Goal: Information Seeking & Learning: Check status

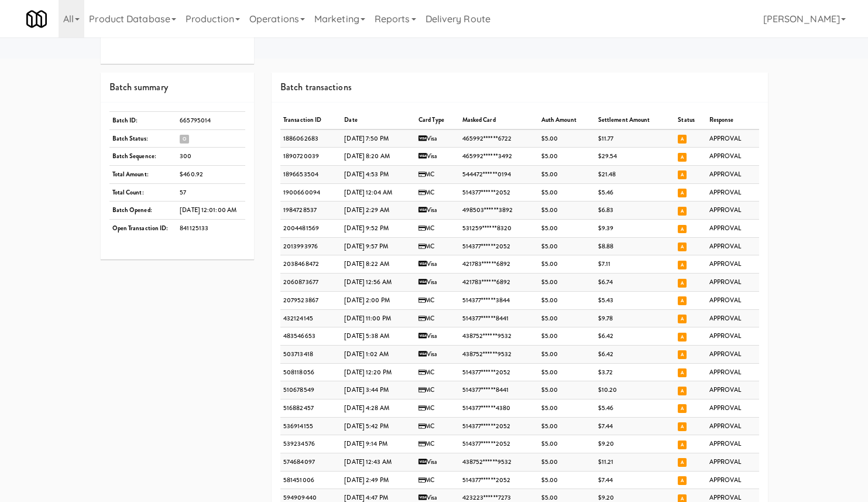
scroll to position [455, 0]
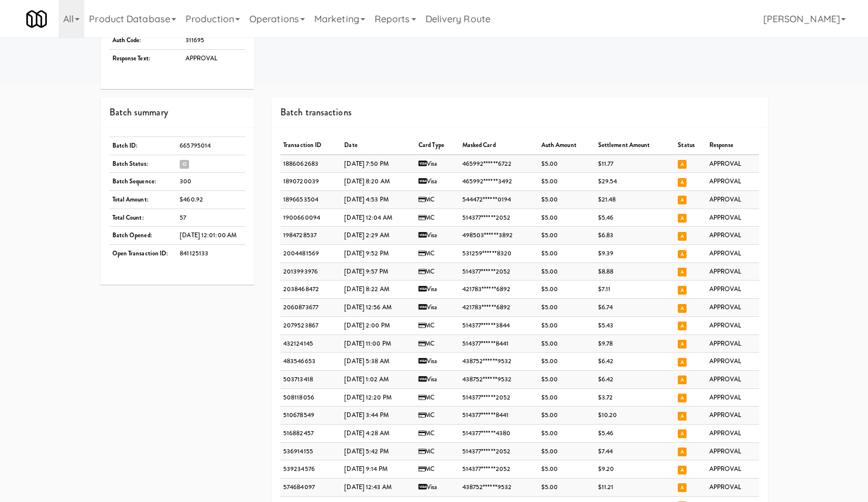
click at [188, 252] on td "841125133" at bounding box center [211, 254] width 68 height 18
click at [193, 140] on td "665795014" at bounding box center [211, 145] width 68 height 18
copy td "665795014"
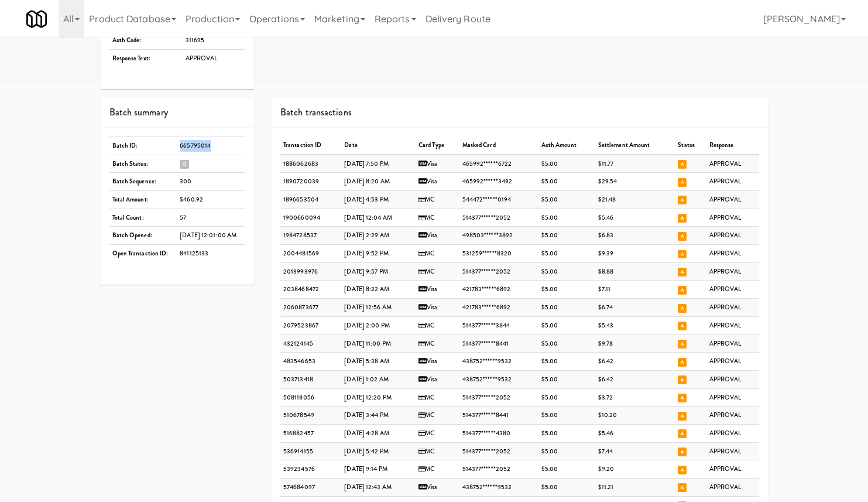
copy td "665795014"
click at [187, 252] on td "841125133" at bounding box center [211, 254] width 68 height 18
copy td "841125133"
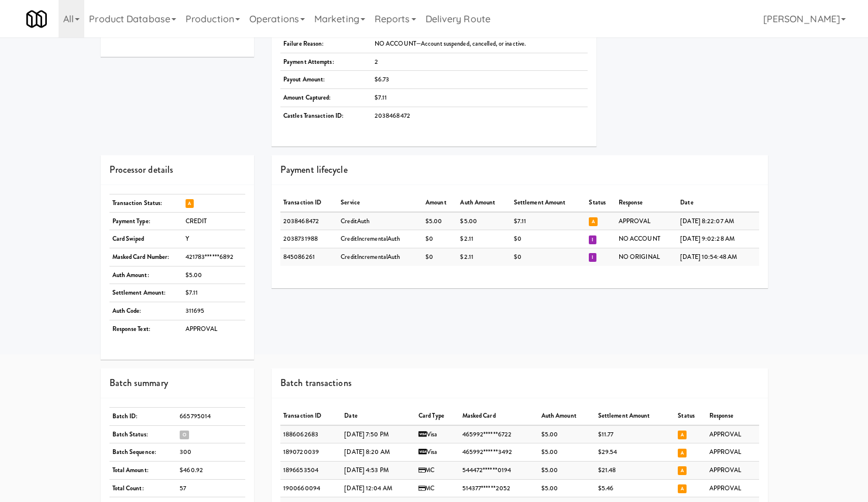
scroll to position [422, 0]
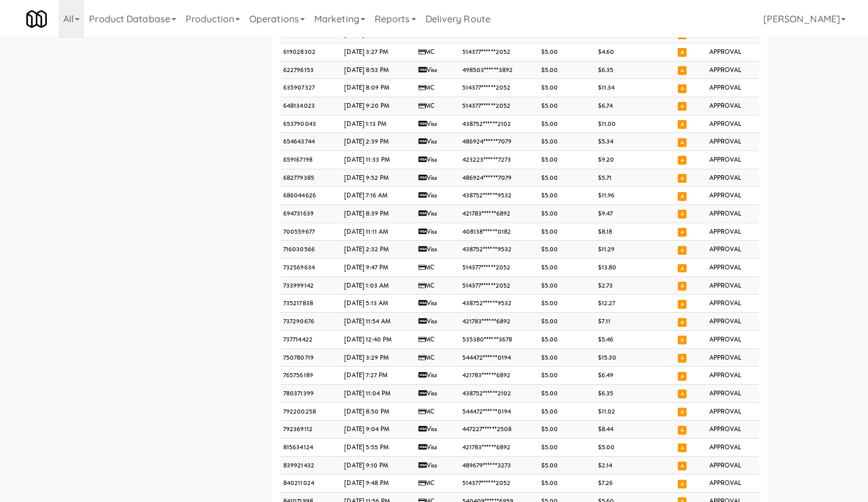
click at [632, 354] on td "$15.30" at bounding box center [635, 357] width 80 height 18
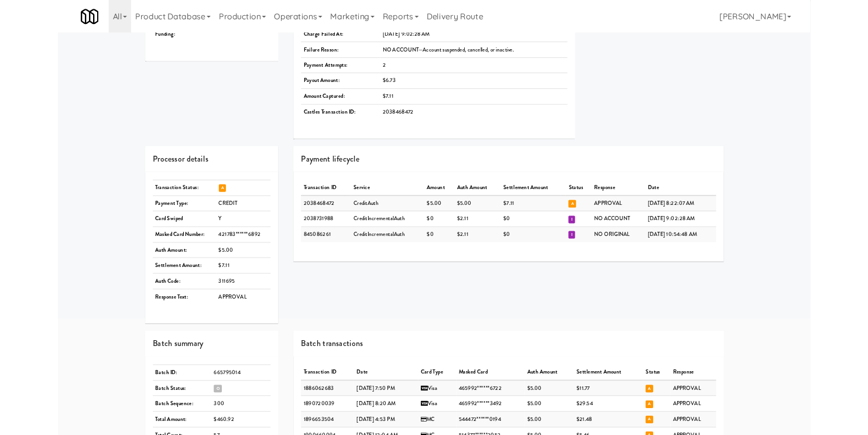
scroll to position [448, 0]
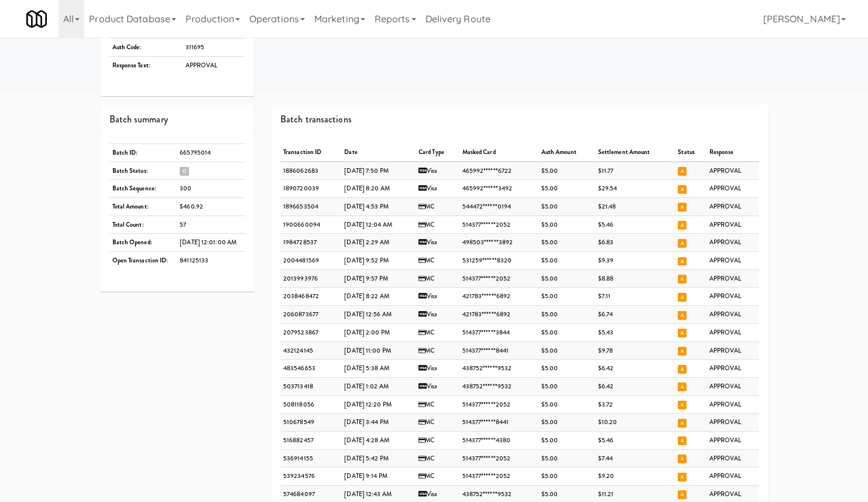
click at [190, 152] on td "665795014" at bounding box center [211, 152] width 68 height 18
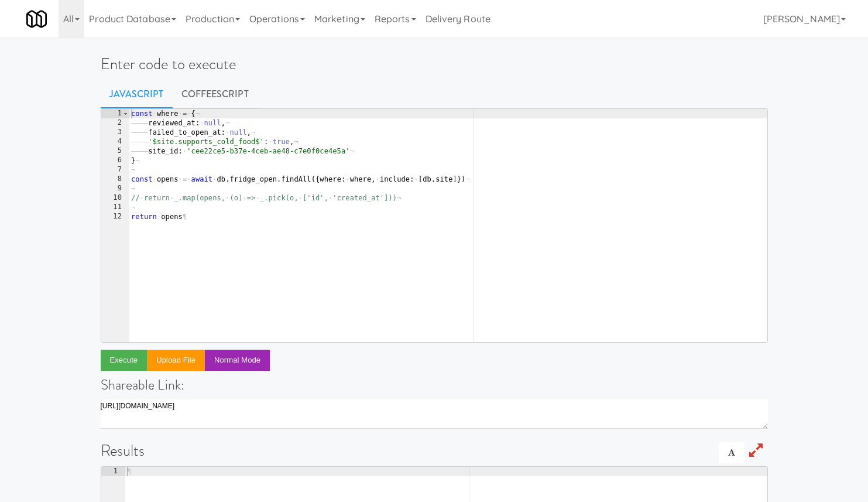
click at [318, 197] on div "const · where · = · { ¬ ———— reviewed_at : · null , ¬ ———— failed_to_open_at : …" at bounding box center [448, 235] width 638 height 252
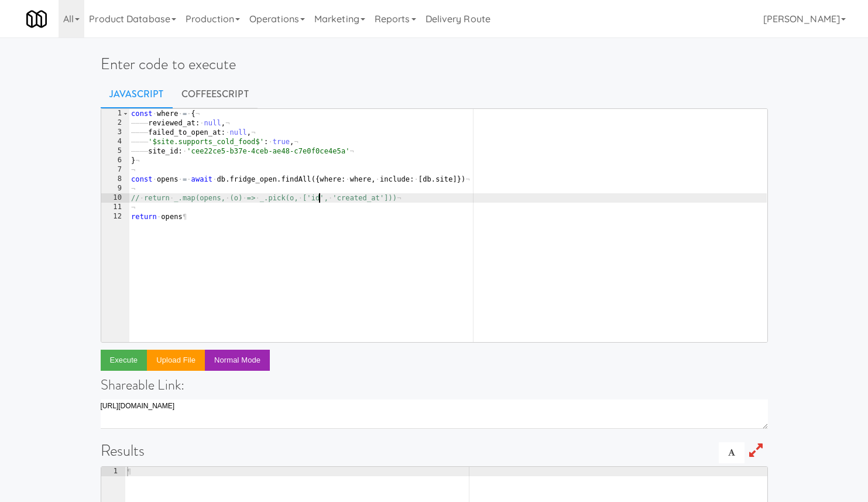
type textarea "return opens"
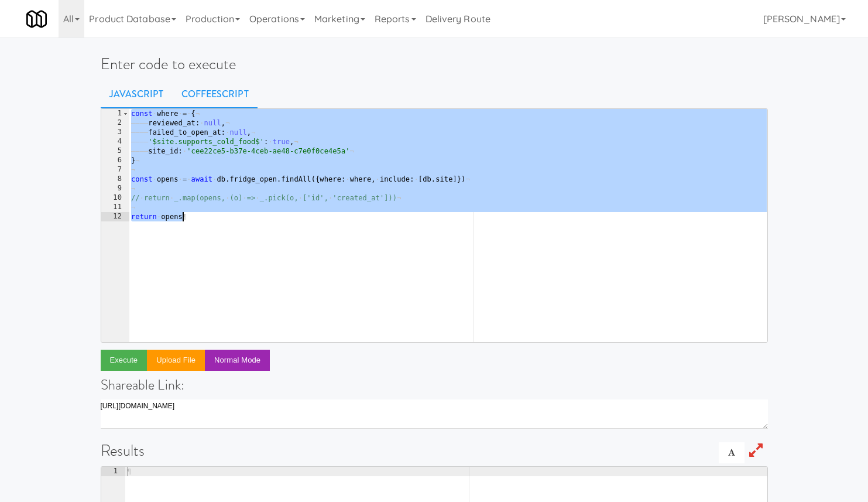
click at [218, 101] on link "CoffeeScript" at bounding box center [215, 94] width 85 height 29
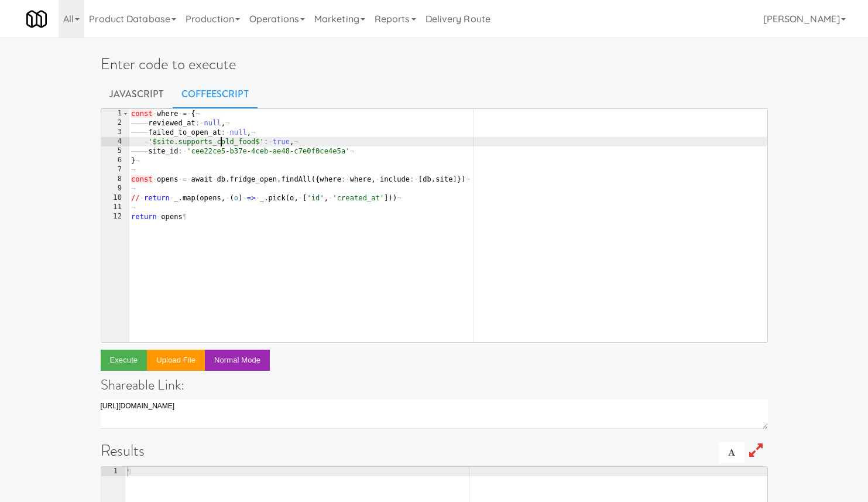
click at [222, 142] on div "const · where · = · { ¬ ———— reviewed_at : · null , ¬ ———— failed_to_open_at : …" at bounding box center [448, 235] width 638 height 252
paste textarea "{ default: heartlandClient } = require '../../lib/heartland-client'"
type textarea "{ default: heartlandClient } = require '../../lib/heartland-client'"
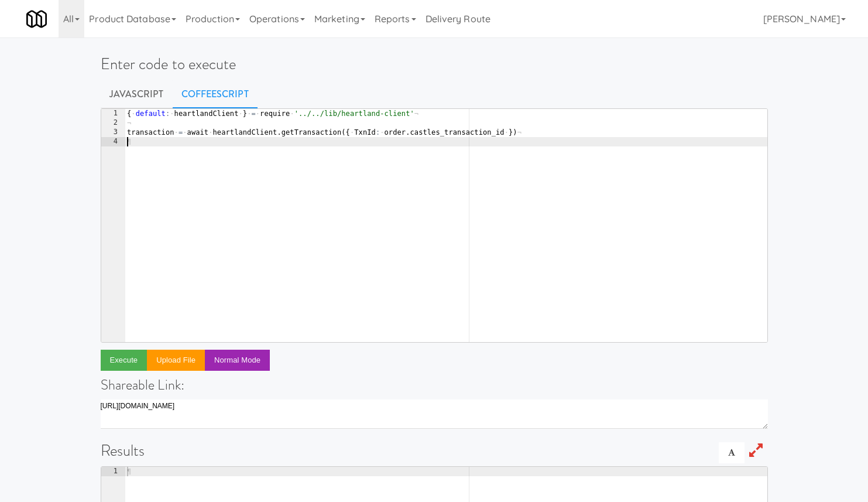
click at [313, 135] on div "{ · default : · heartlandClient · } · = · require · '../../lib/heartland-client…" at bounding box center [446, 235] width 643 height 252
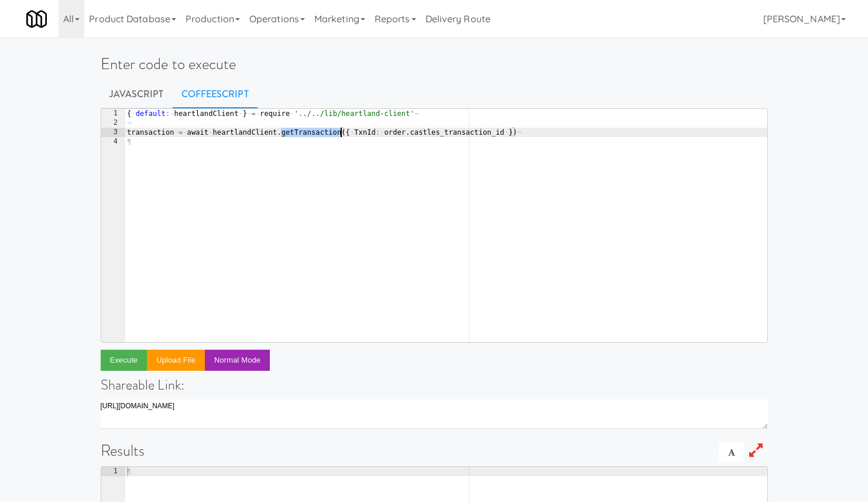
paste textarea "reportBatchDetail"
click at [375, 132] on div "{ · default : · heartlandClient · } · = · require · '../../lib/heartland-client…" at bounding box center [446, 235] width 643 height 252
paste textarea "Batch"
drag, startPoint x: 403, startPoint y: 130, endPoint x: 523, endPoint y: 131, distance: 120.6
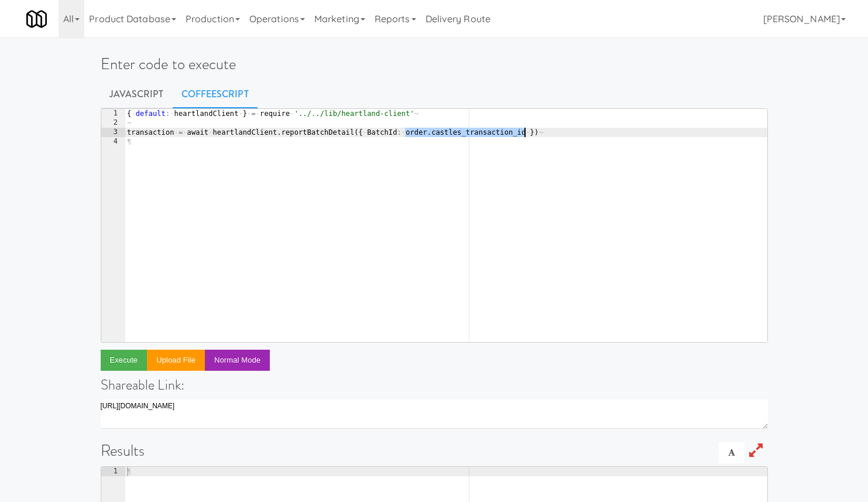
click at [523, 131] on div "{ · default : · heartlandClient · } · = · require · '../../lib/heartland-client…" at bounding box center [446, 235] width 643 height 252
paste textarea "4081635305"
drag, startPoint x: 185, startPoint y: 130, endPoint x: 109, endPoint y: 130, distance: 75.5
click at [109, 130] on pre "transaction = await heartlandClient.reportBatchDetail({ BatchId: 4081635305 }) …" at bounding box center [434, 225] width 667 height 234
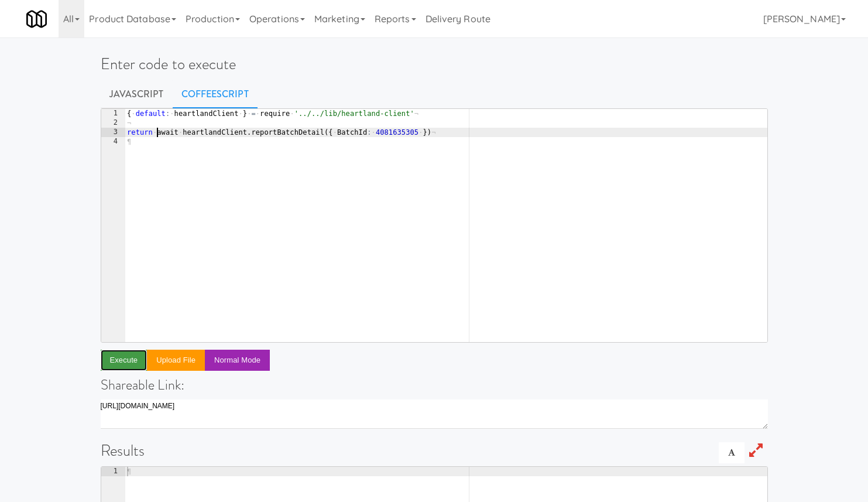
click at [126, 356] on button "Execute" at bounding box center [124, 359] width 47 height 21
click at [396, 135] on div "{ · default : · heartlandClient · } · = · require · '../../lib/heartland-client…" at bounding box center [446, 235] width 643 height 252
paste textarea "65769"
click at [128, 357] on button "Execute" at bounding box center [124, 359] width 47 height 21
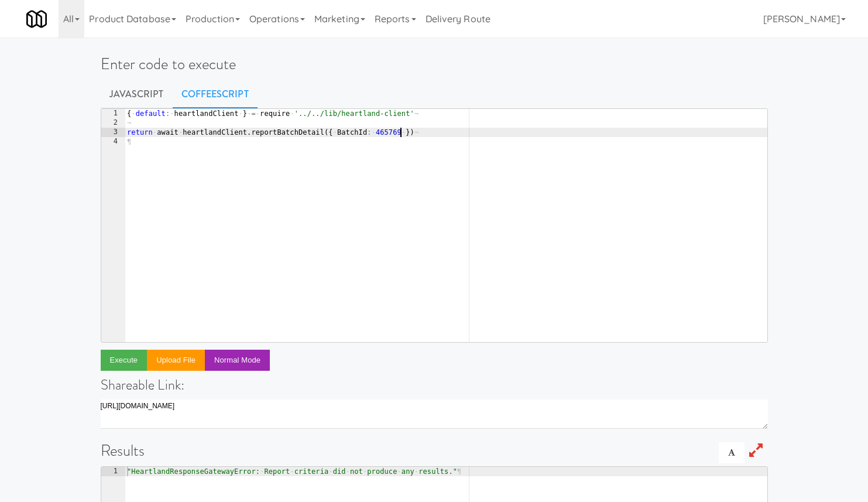
click at [399, 132] on div "{ · default : · heartlandClient · } · = · require · '../../lib/heartland-client…" at bounding box center [446, 235] width 643 height 252
paste textarea "80041502"
type textarea "return await heartlandClient.reportBatchDetail({ BatchId: 465769, DeviceId: 800…"
click at [109, 359] on button "Execute" at bounding box center [124, 359] width 47 height 21
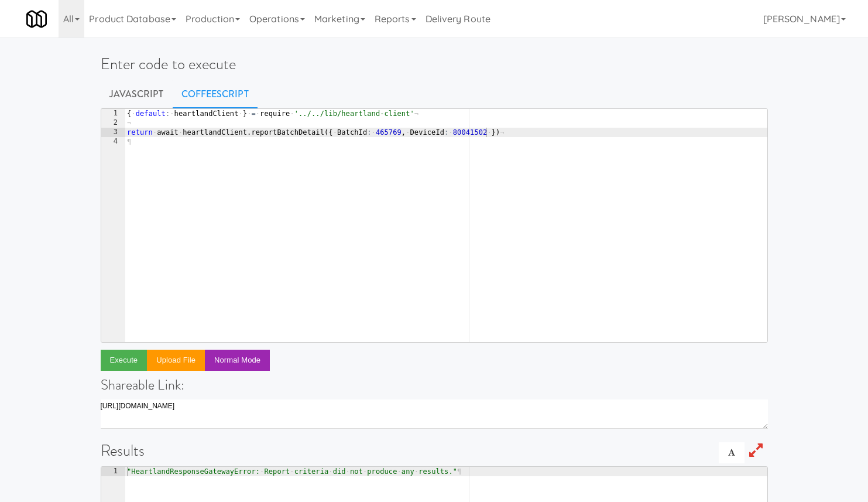
click at [528, 133] on div "{ · default : · heartlandClient · } · = · require · '../../lib/heartland-client…" at bounding box center [446, 235] width 643 height 252
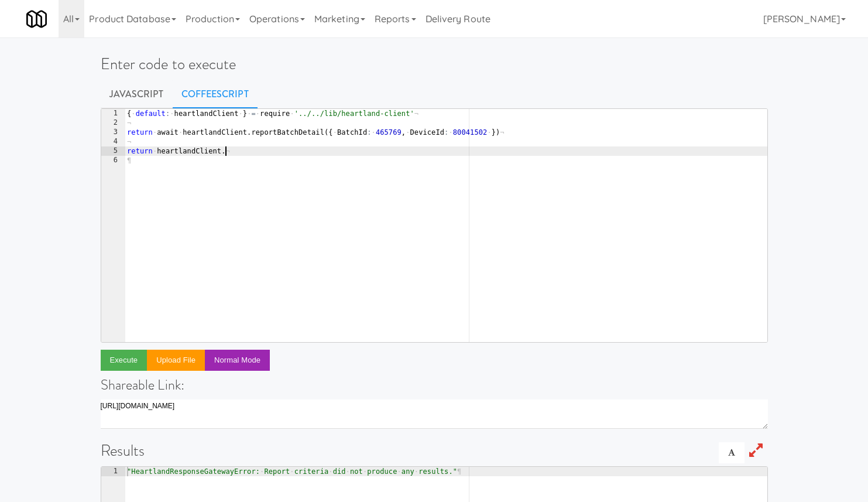
paste textarea "reportOpenAuths"
click at [398, 129] on div "{ · default : · heartlandClient · } · = · require · '../../lib/heartland-client…" at bounding box center [446, 235] width 643 height 252
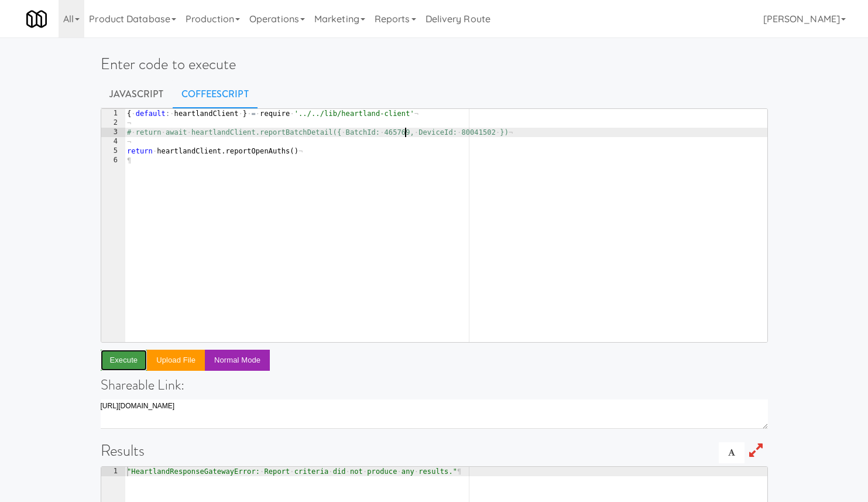
click at [120, 362] on button "Execute" at bounding box center [124, 359] width 47 height 21
click at [293, 147] on div "{ · default : · heartlandClient · } · = · require · '../../lib/heartland-client…" at bounding box center [446, 235] width 643 height 252
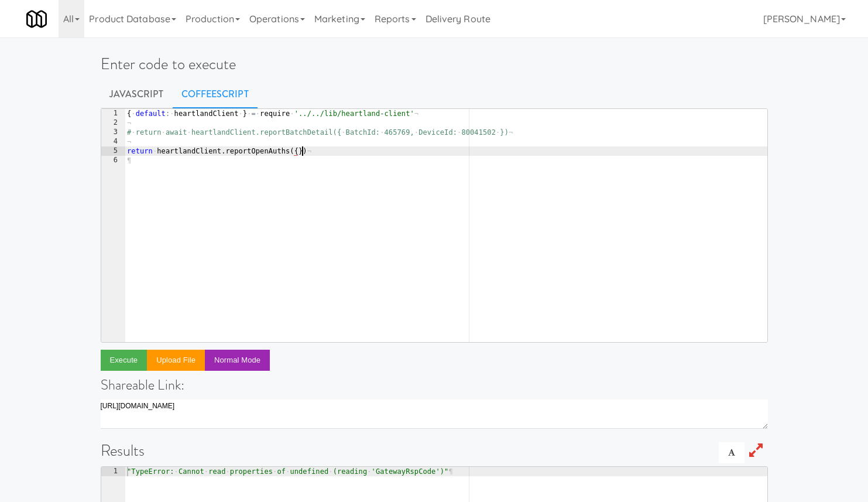
scroll to position [0, 14]
click at [132, 363] on button "Execute" at bounding box center [124, 359] width 47 height 21
click at [294, 150] on div "{ · default : · heartlandClient · } · = · require · '../../lib/heartland-client…" at bounding box center [446, 235] width 643 height 252
click at [296, 150] on div "{ · default : · heartlandClient · } · = · require · '../../lib/heartland-client…" at bounding box center [446, 235] width 643 height 252
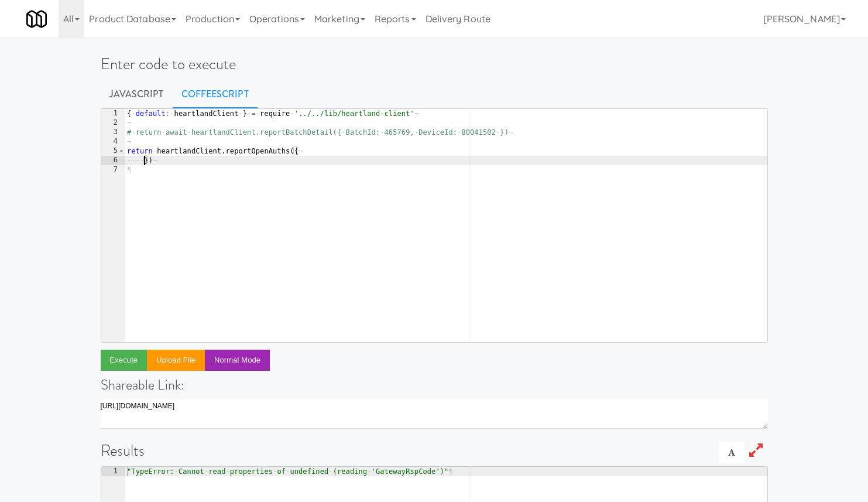
paste textarea "DeviceId"
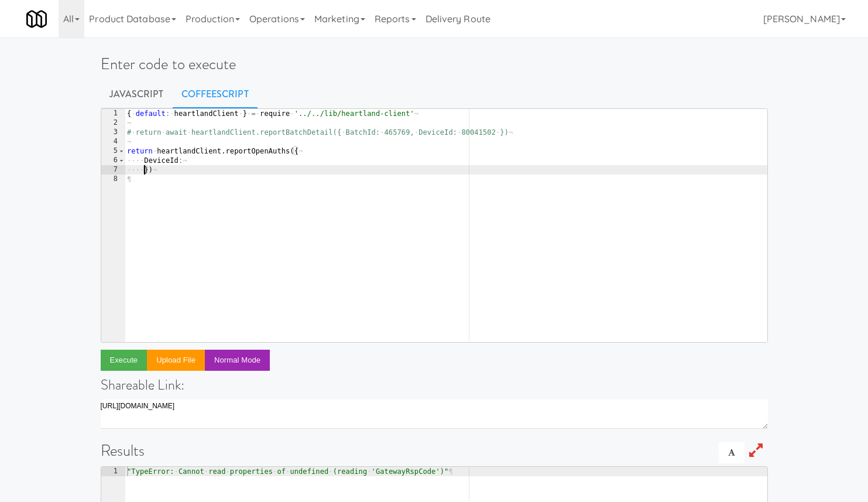
scroll to position [0, 0]
click at [213, 161] on div "{ · default : · heartlandClient · } · = · require · '../../lib/heartland-client…" at bounding box center [446, 235] width 643 height 252
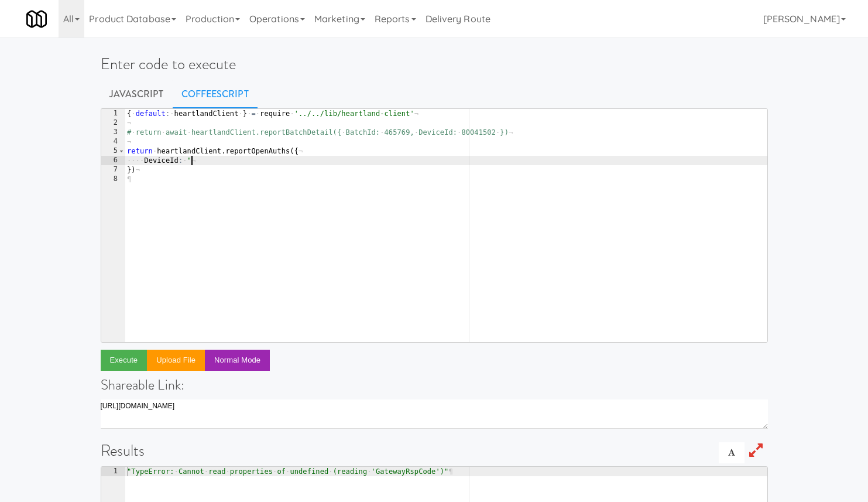
paste textarea "04571512"
type textarea "DeviceId: "04571512""
click at [128, 364] on button "Execute" at bounding box center [124, 359] width 47 height 21
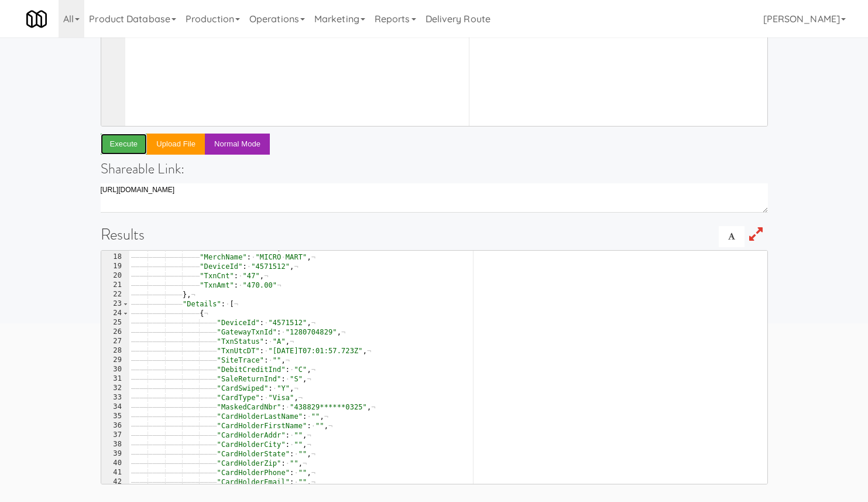
scroll to position [155, 0]
click at [127, 316] on span at bounding box center [125, 315] width 6 height 9
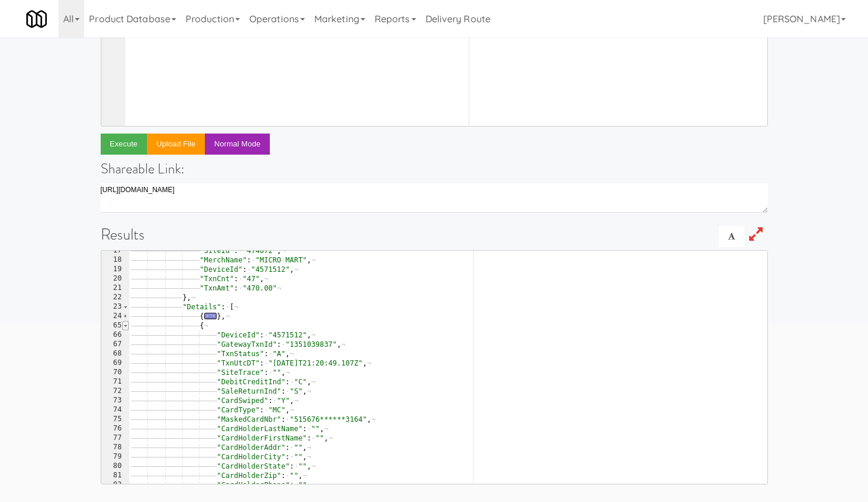
click at [127, 326] on span at bounding box center [125, 325] width 6 height 9
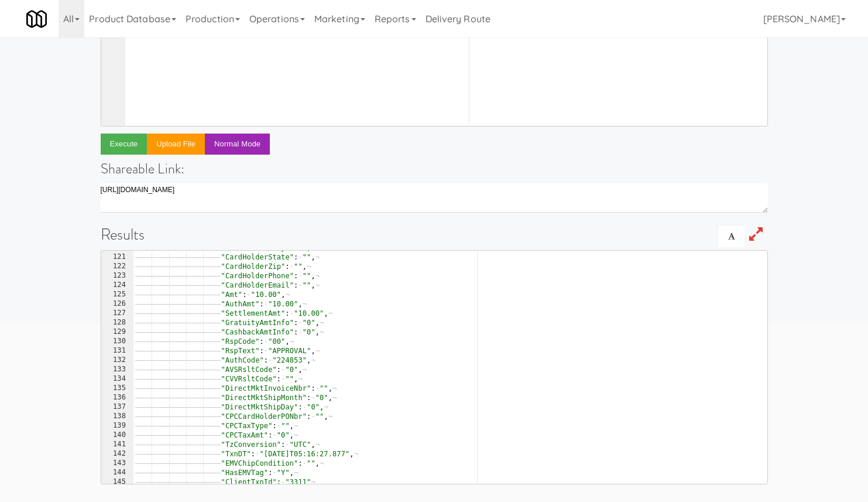
scroll to position [371, 0]
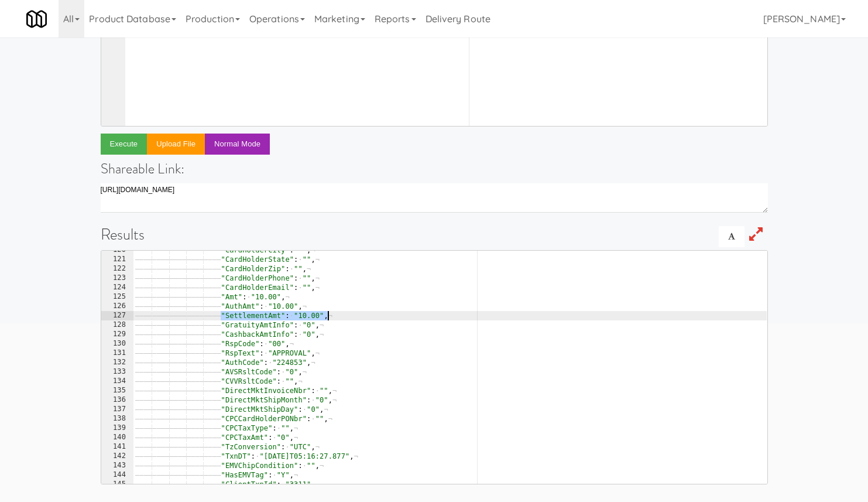
drag, startPoint x: 221, startPoint y: 311, endPoint x: 356, endPoint y: 314, distance: 134.6
click at [355, 313] on div "———— ———— ———— ———— ———— "CardHolderCity" : · "" , ¬ ———— ———— ———— ———— ———— "…" at bounding box center [450, 371] width 634 height 252
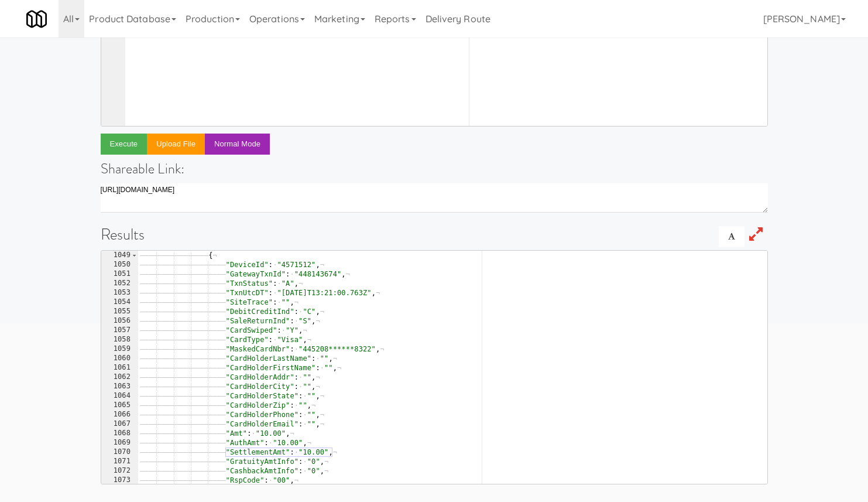
scroll to position [9050, 0]
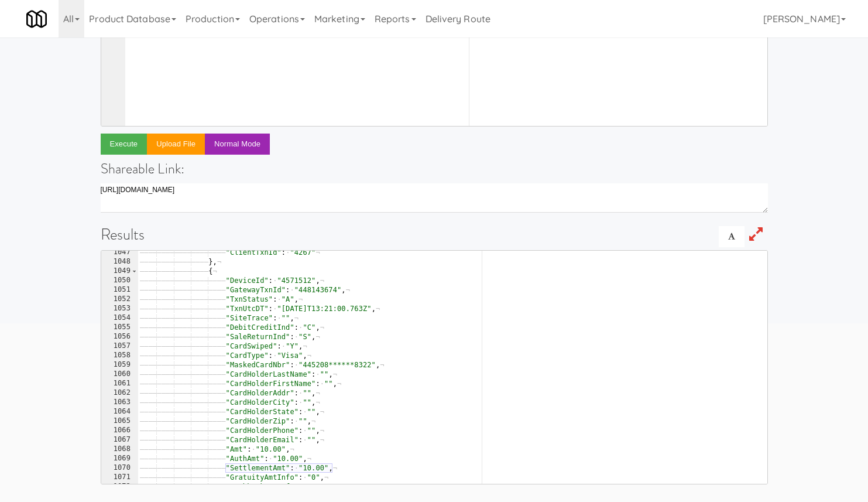
click at [321, 289] on div "———— ———— ———— ———— ———— "ClientTxnId" : · "4267" ¬ ———— ———— ———— ———— } , ¬ —…" at bounding box center [453, 374] width 630 height 252
click at [133, 272] on span at bounding box center [134, 270] width 6 height 9
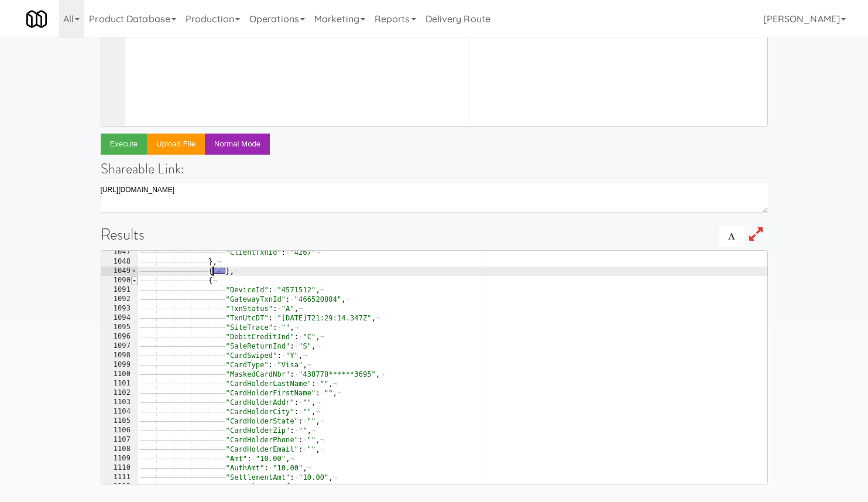
click at [135, 282] on span at bounding box center [134, 280] width 6 height 9
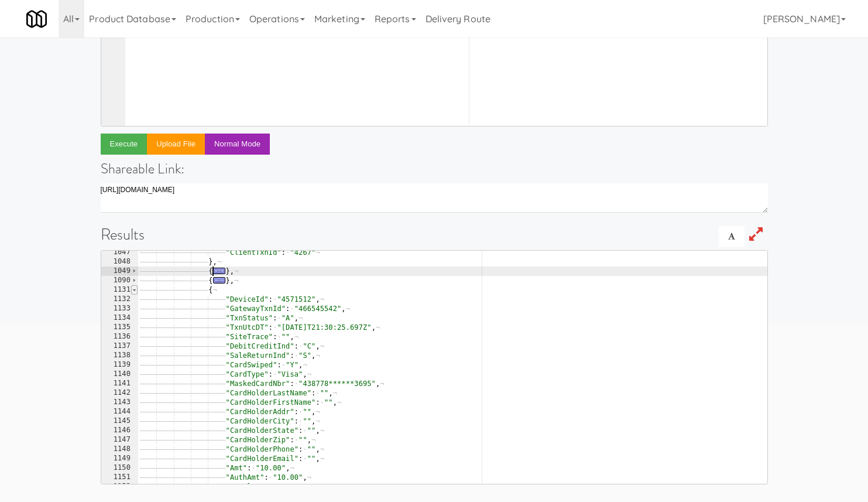
click at [135, 287] on span at bounding box center [134, 289] width 6 height 9
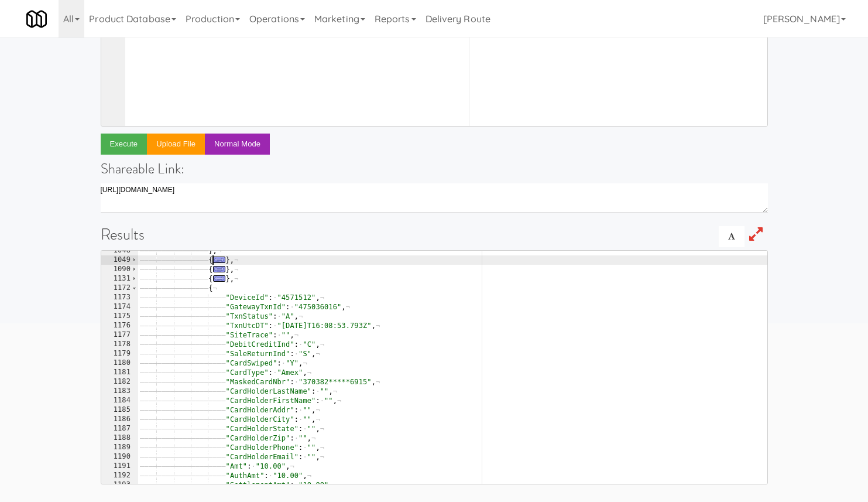
scroll to position [9061, 0]
click at [316, 307] on div "———— ———— ———— ———— } , ¬ ———— ———— ———— ———— { ... } , ¬ ———— ———— ———— ———— {…" at bounding box center [453, 372] width 630 height 252
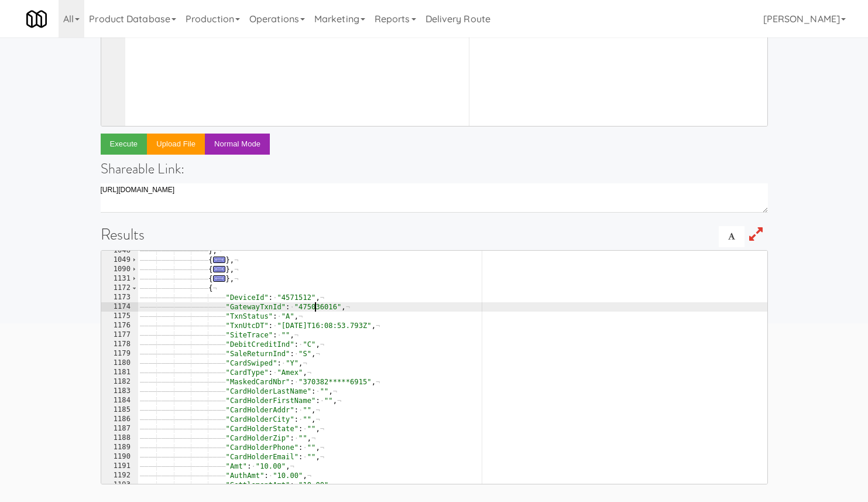
click at [316, 307] on div "———— ———— ———— ———— } , ¬ ———— ———— ———— ———— { ... } , ¬ ———— ———— ———— ———— {…" at bounding box center [453, 372] width 630 height 252
click at [134, 286] on span at bounding box center [134, 287] width 6 height 9
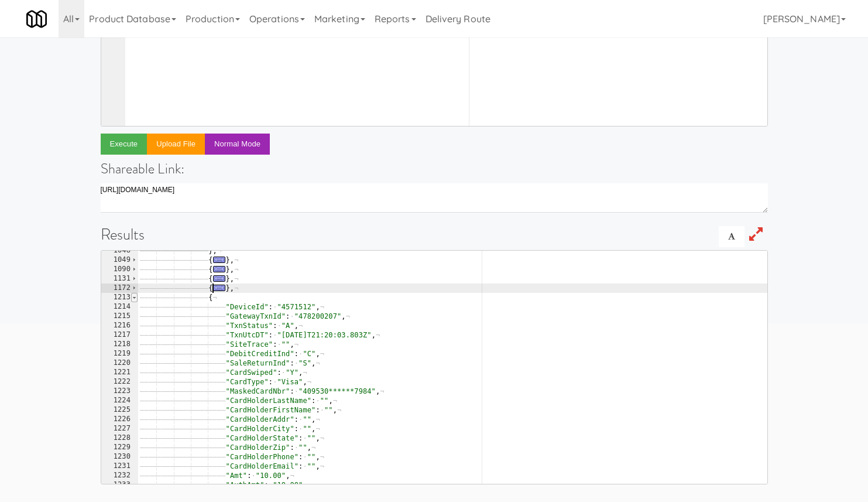
click at [134, 299] on span at bounding box center [134, 297] width 6 height 9
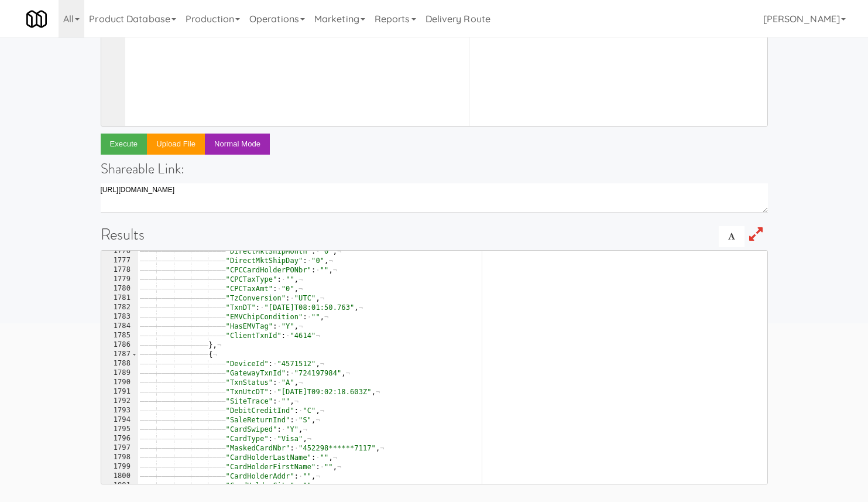
scroll to position [14005, 0]
click at [314, 376] on div "———— ———— ———— ———— ———— "DirectMktShipMonth" : · "0" , ¬ ———— ———— ———— ———— —…" at bounding box center [453, 372] width 630 height 252
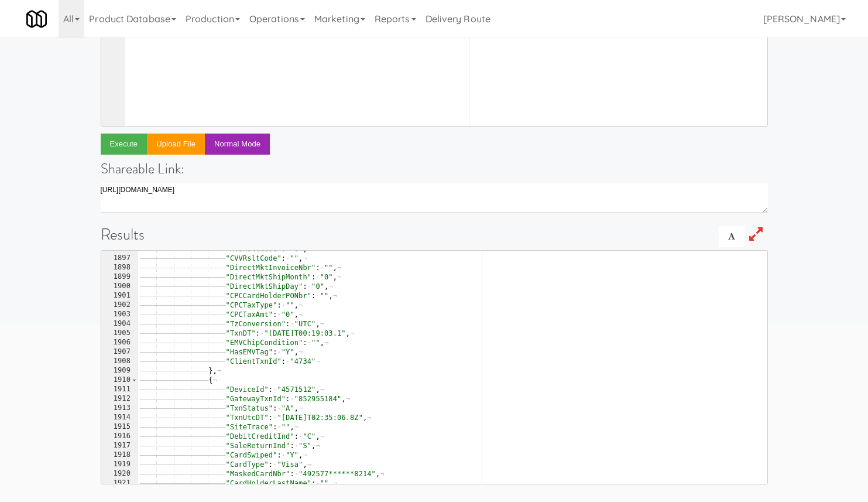
scroll to position [15131, 0]
click at [326, 394] on div "———— ———— ———— ———— ———— "AVSRsltCode" : · "0" , ¬ ———— ———— ———— ———— ———— "CV…" at bounding box center [453, 370] width 630 height 252
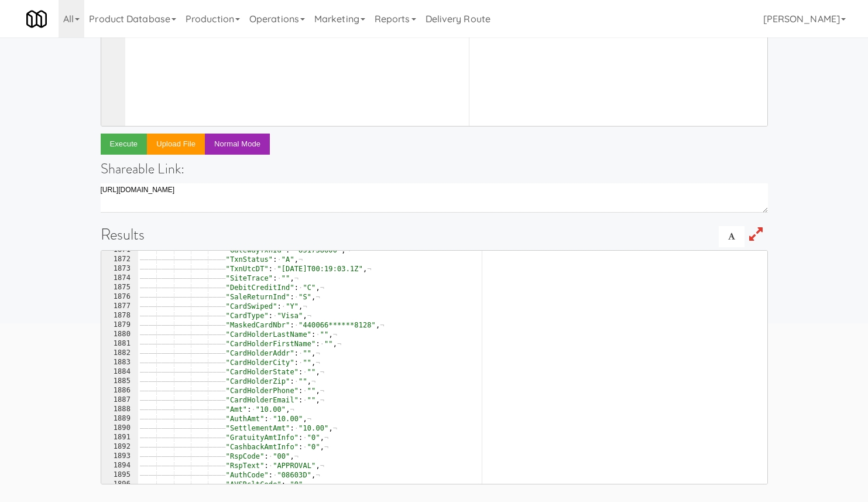
scroll to position [14807, 0]
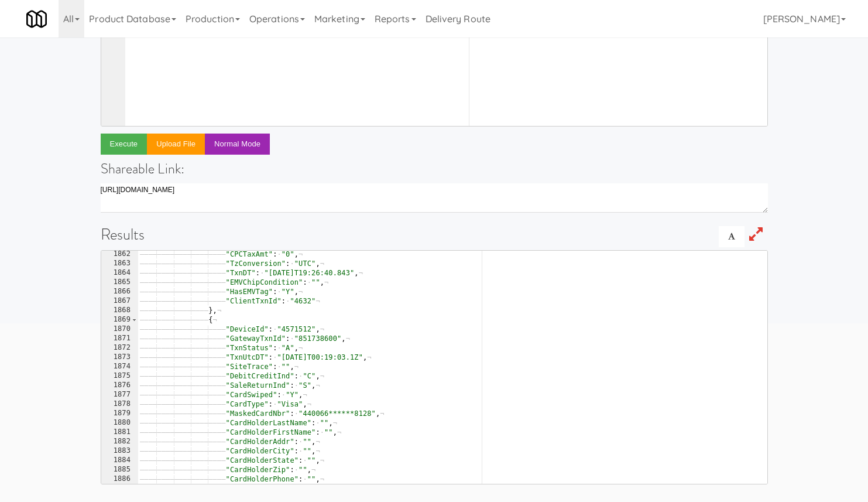
click at [306, 326] on div "———— ———— ———— ———— ———— "CPCTaxAmt" : · "0" , ¬ ———— ———— ———— ———— ———— "TzCo…" at bounding box center [453, 375] width 630 height 252
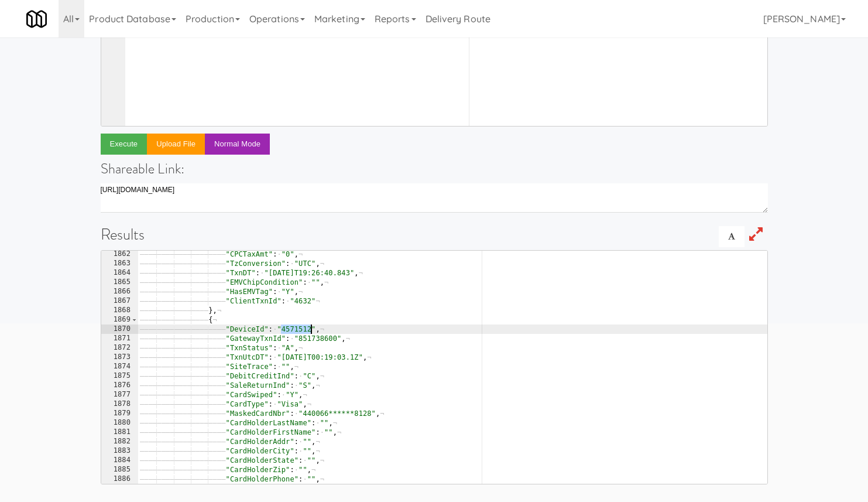
click at [306, 326] on div "———— ———— ———— ———— ———— "CPCTaxAmt" : · "0" , ¬ ———— ———— ———— ———— ———— "TzCo…" at bounding box center [453, 375] width 630 height 252
click at [313, 338] on div "———— ———— ———— ———— ———— "CPCTaxAmt" : · "0" , ¬ ———— ———— ———— ———— ———— "TzCo…" at bounding box center [453, 375] width 630 height 252
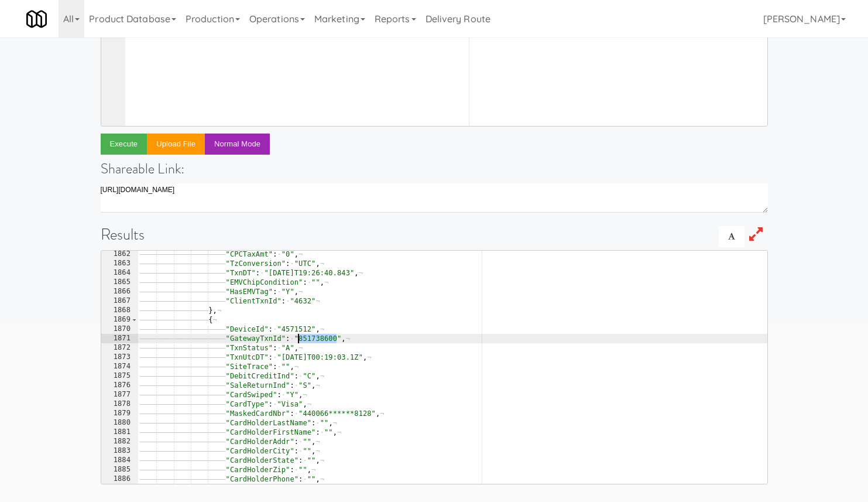
click at [313, 338] on div "———— ———— ———— ———— ———— "CPCTaxAmt" : · "0" , ¬ ———— ———— ———— ———— ———— "TzCo…" at bounding box center [453, 375] width 630 height 252
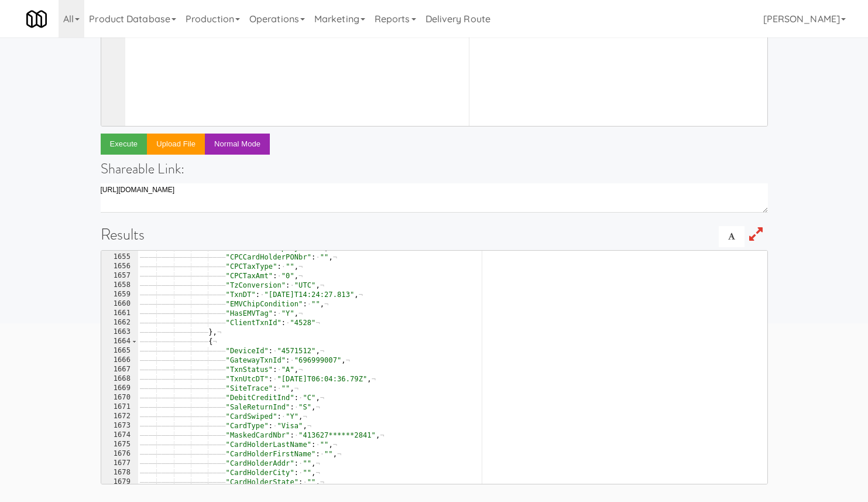
scroll to position [6626, 0]
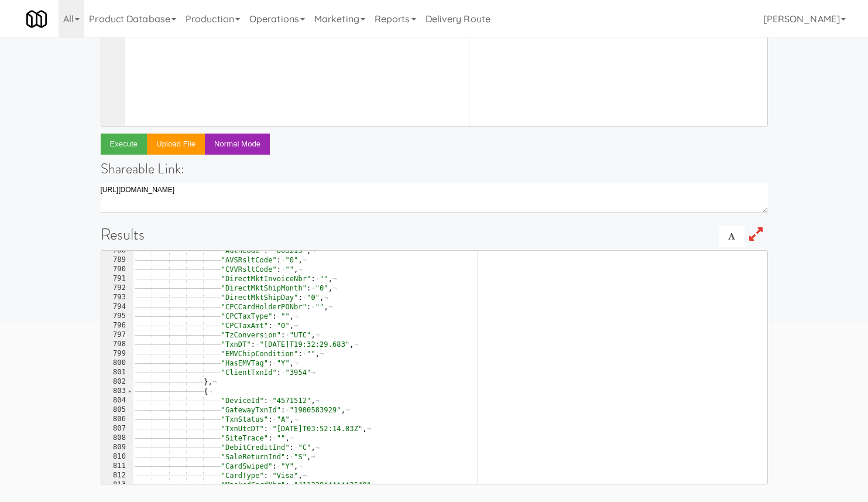
click at [299, 403] on div "———— ———— ———— ———— ———— "AuthCode" : · "003215" , ¬ ———— ———— ———— ———— ———— "…" at bounding box center [450, 372] width 634 height 252
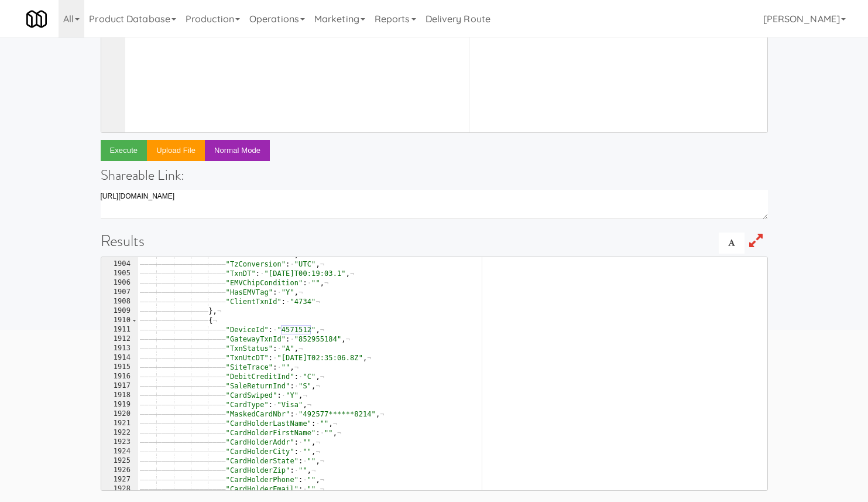
scroll to position [216, 0]
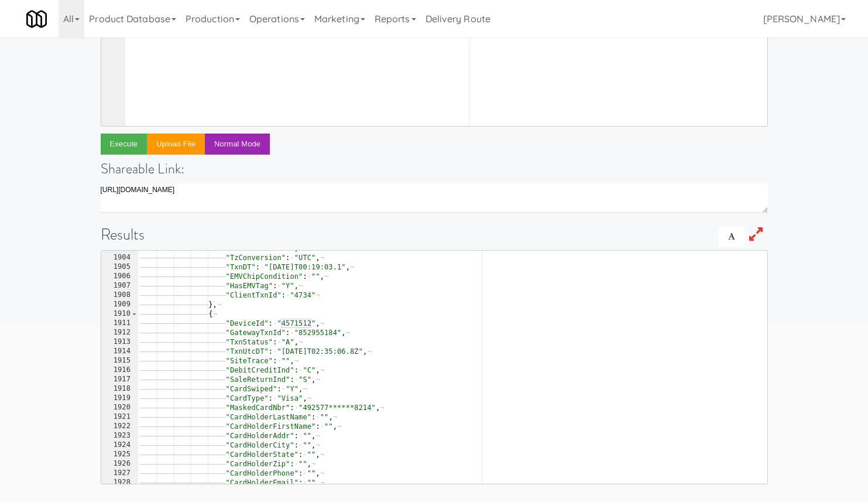
click at [313, 335] on div "———— ———— ———— ———— ———— "CPCTaxAmt" : · "0" , ¬ ———— ———— ———— ———— ———— "TzCo…" at bounding box center [453, 369] width 630 height 252
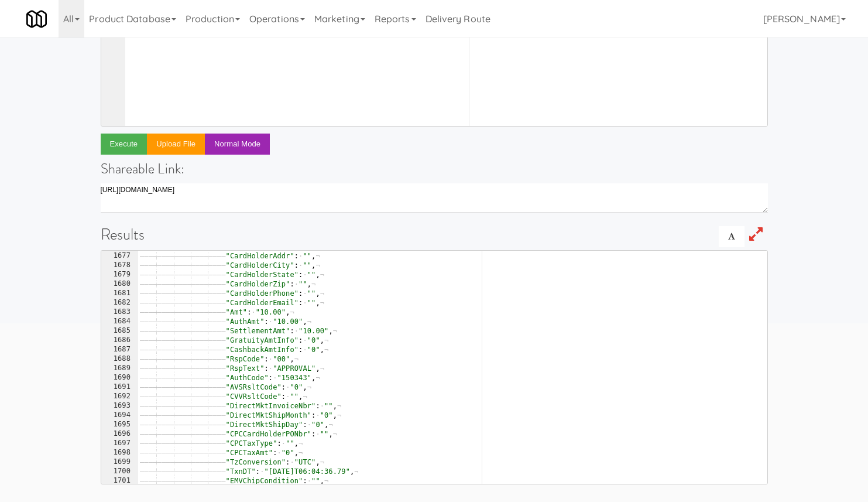
scroll to position [13193, 0]
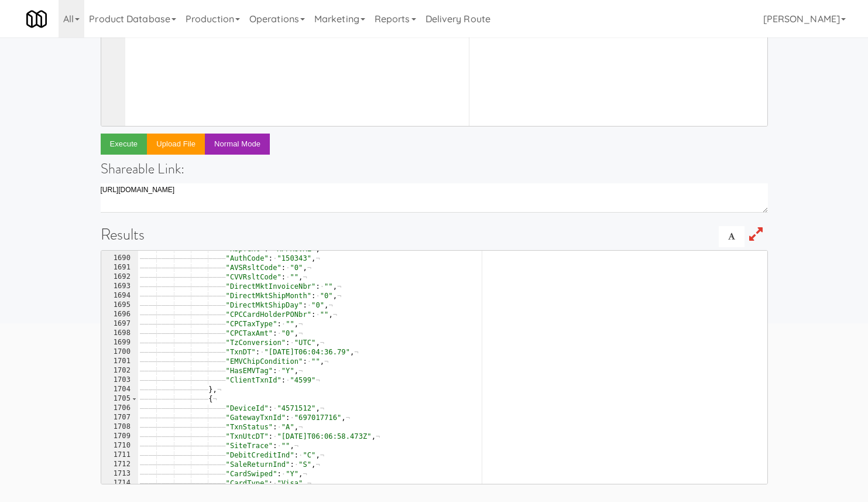
click at [299, 410] on div "———— ———— ———— ———— ———— "RspText" : · "APPROVAL" , ¬ ———— ———— ———— ———— ———— …" at bounding box center [453, 370] width 630 height 252
click at [330, 414] on div "———— ———— ———— ———— ———— "RspText" : · "APPROVAL" , ¬ ———— ———— ———— ———— ———— …" at bounding box center [453, 370] width 630 height 252
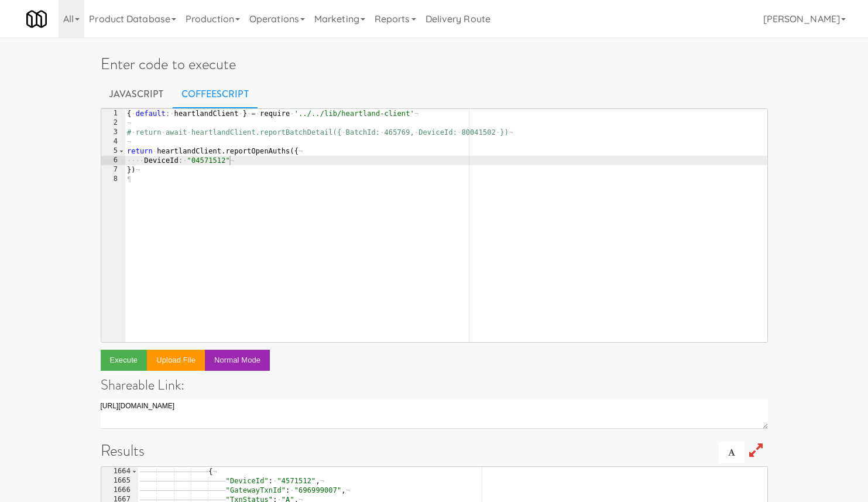
scroll to position [216, 0]
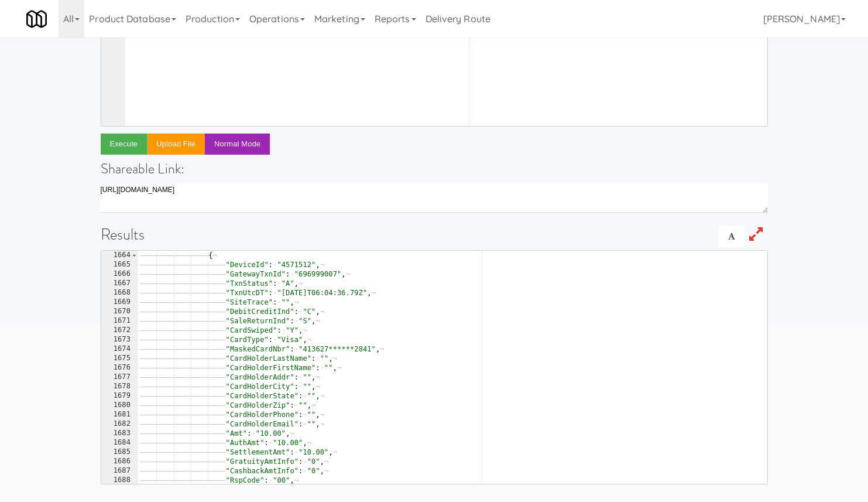
click at [319, 273] on div "———— ———— ———— ———— } , ¬ ———— ———— ———— ———— { ¬ ———— ———— ———— ———— ———— "Dev…" at bounding box center [453, 367] width 630 height 252
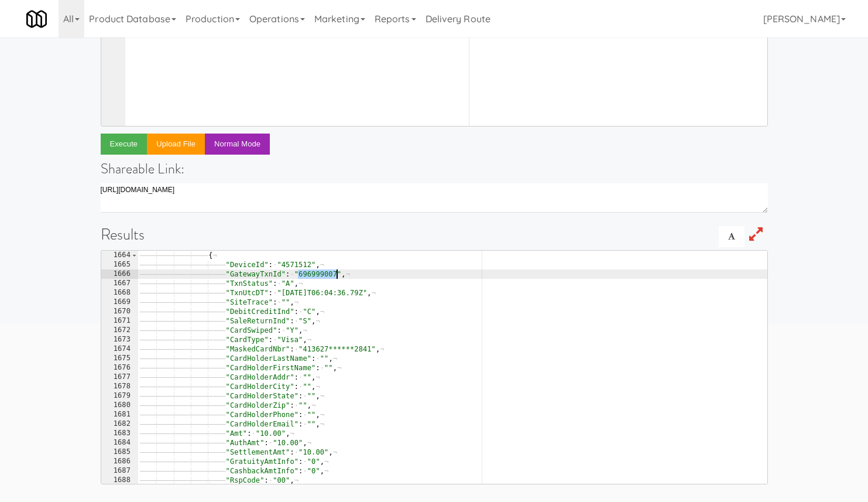
click at [319, 273] on div "———— ———— ———— ———— } , ¬ ———— ———— ———— ———— { ¬ ———— ———— ———— ———— ———— "Dev…" at bounding box center [453, 367] width 630 height 252
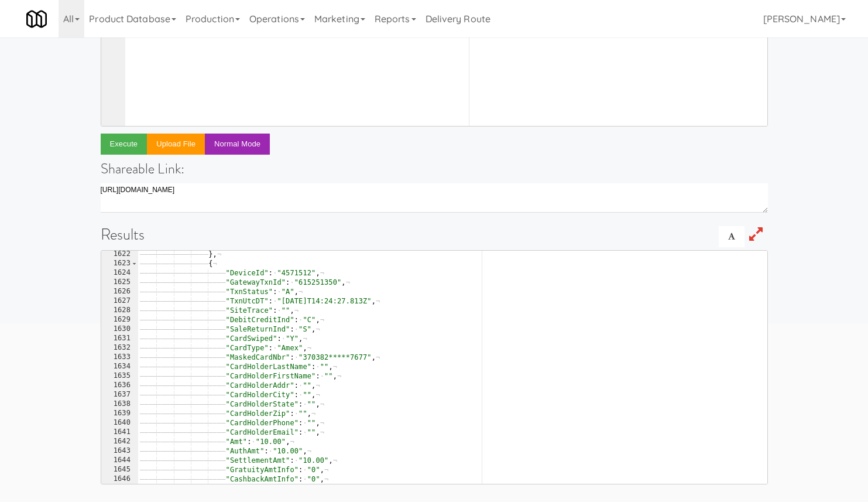
scroll to position [12541, 0]
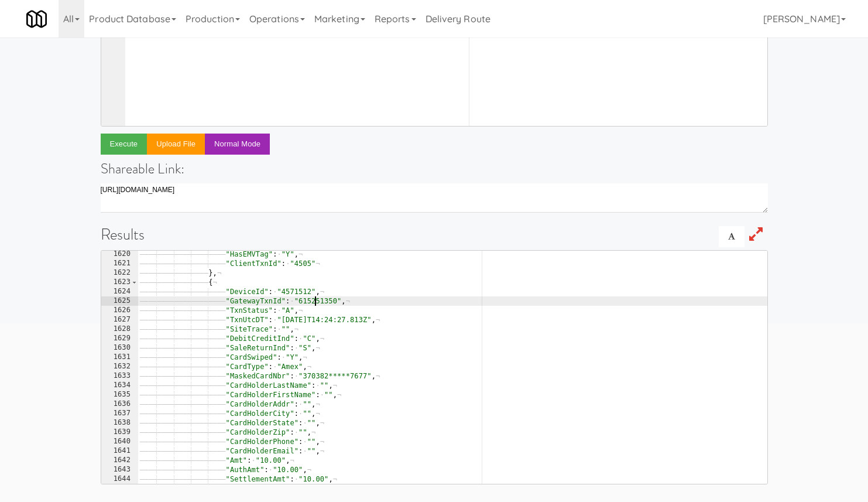
click at [315, 299] on div "———— ———— ———— ———— ———— "HasEMVTag" : · "Y" , ¬ ———— ———— ———— ———— ———— "Clie…" at bounding box center [453, 375] width 630 height 252
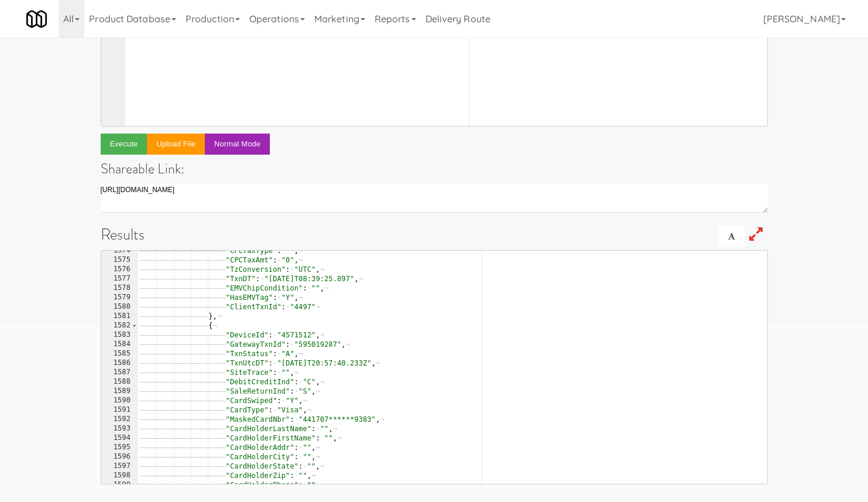
scroll to position [212, 0]
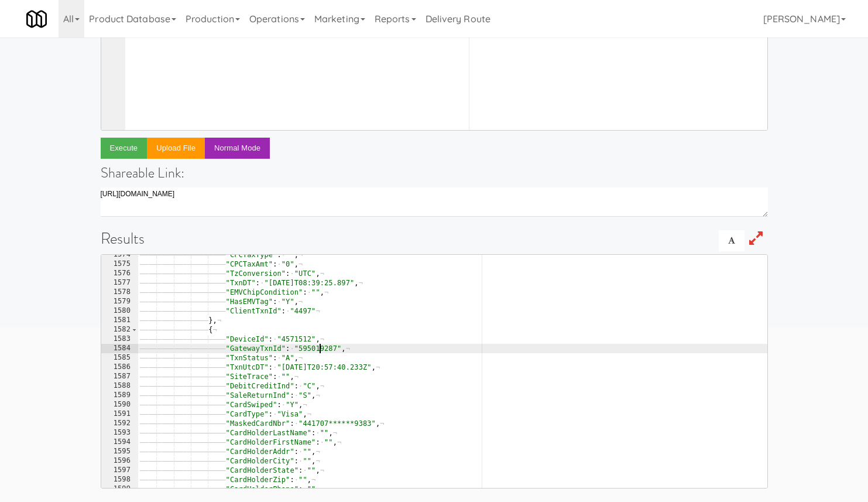
click at [318, 348] on div "———— ———— ———— ———— ———— "CPCTaxType" : · "" , ¬ ———— ———— ———— ———— ———— "CPCT…" at bounding box center [453, 376] width 630 height 252
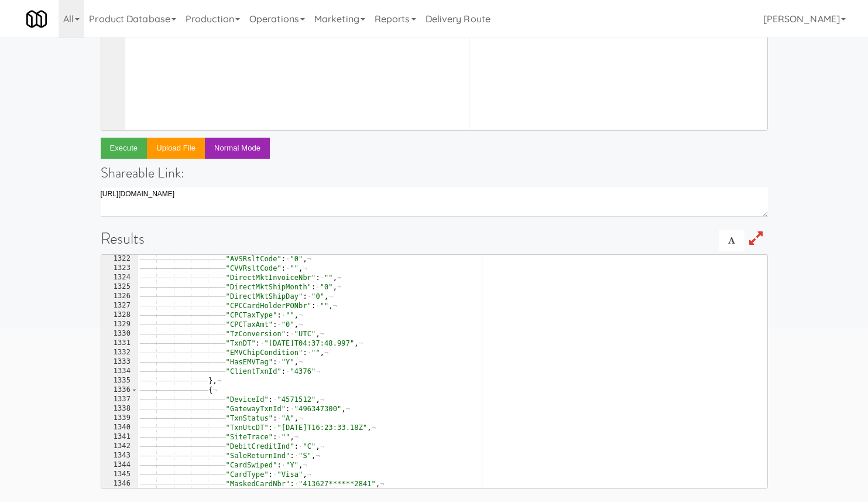
scroll to position [9748, 0]
click at [312, 406] on div "———— ———— ———— ———— ———— "AuthCode" : · "238952" , ¬ ———— ———— ———— ———— ———— "…" at bounding box center [453, 372] width 630 height 252
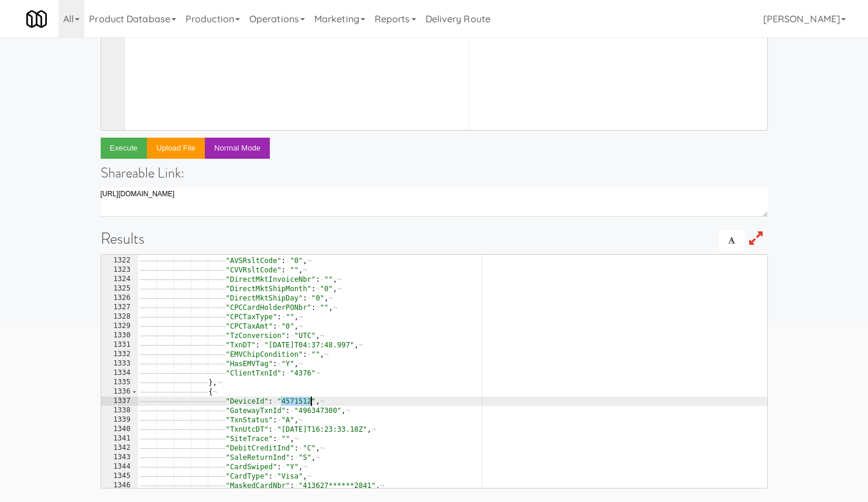
click at [312, 406] on div "———— ———— ———— ———— ———— "AuthCode" : · "238952" , ¬ ———— ———— ———— ———— ———— "…" at bounding box center [453, 372] width 630 height 252
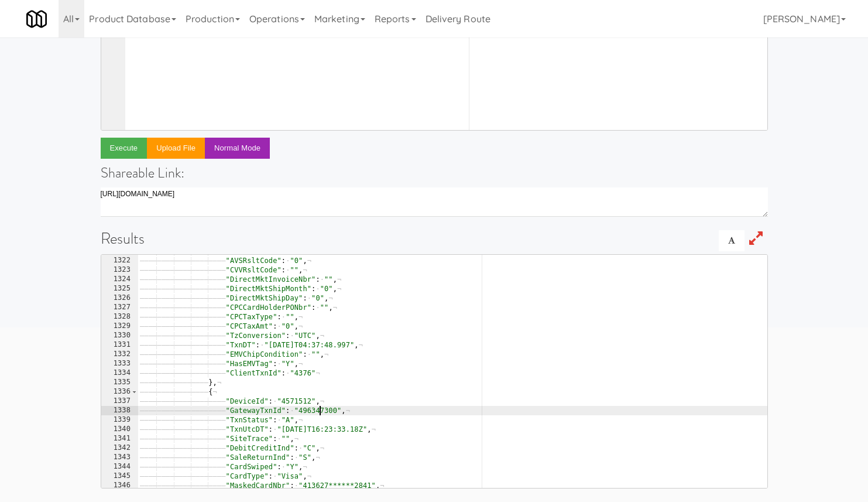
click at [320, 410] on div "———— ———— ———— ———— ———— "AuthCode" : · "238952" , ¬ ———— ———— ———— ———— ———— "…" at bounding box center [453, 372] width 630 height 252
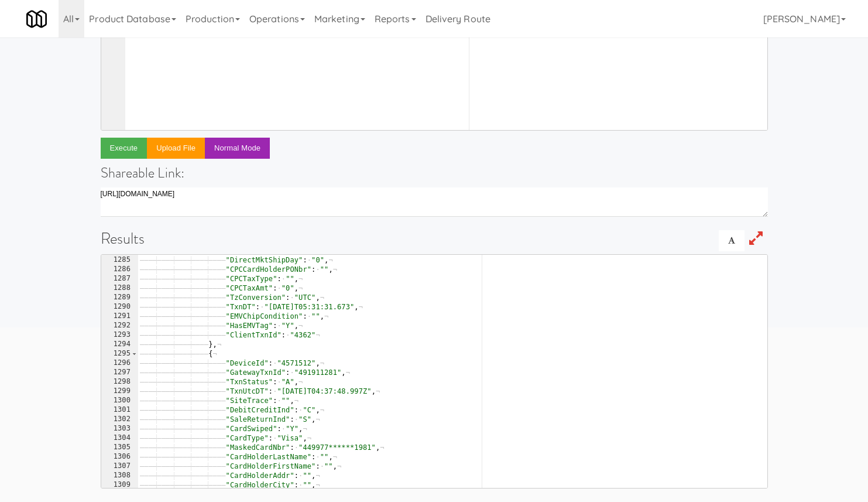
scroll to position [9349, 0]
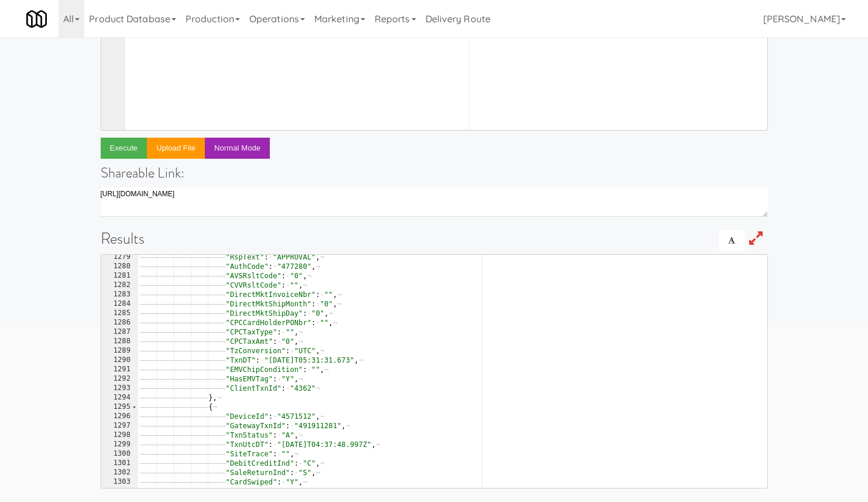
click at [306, 414] on div "———— ———— ———— ———— ———— "RspText" : · "APPROVAL" , ¬ ———— ———— ———— ———— ———— …" at bounding box center [453, 378] width 630 height 252
click at [314, 423] on div "———— ———— ———— ———— ———— "RspText" : · "APPROVAL" , ¬ ———— ———— ———— ———— ———— …" at bounding box center [453, 378] width 630 height 252
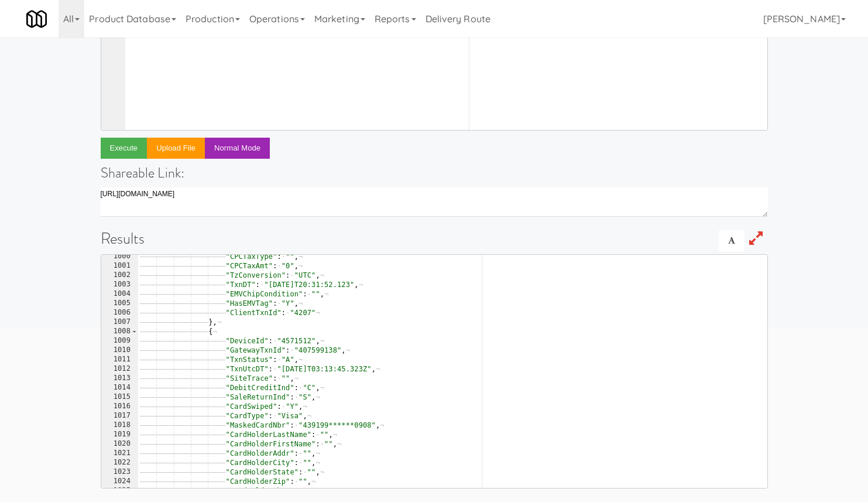
scroll to position [212, 0]
click at [326, 349] on div "———— ———— ———— ———— ———— "CPCTaxType" : · "" , ¬ ———— ———— ———— ———— ———— "CPCT…" at bounding box center [453, 377] width 630 height 252
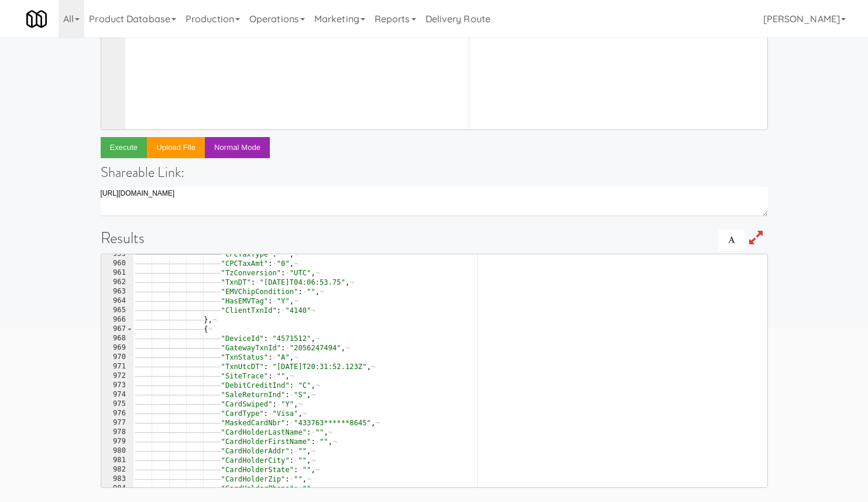
scroll to position [8227, 0]
click at [318, 345] on div "———— ———— ———— ———— ———— "CPCTaxType" : · "" , ¬ ———— ———— ———— ———— ———— "CPCT…" at bounding box center [450, 375] width 634 height 252
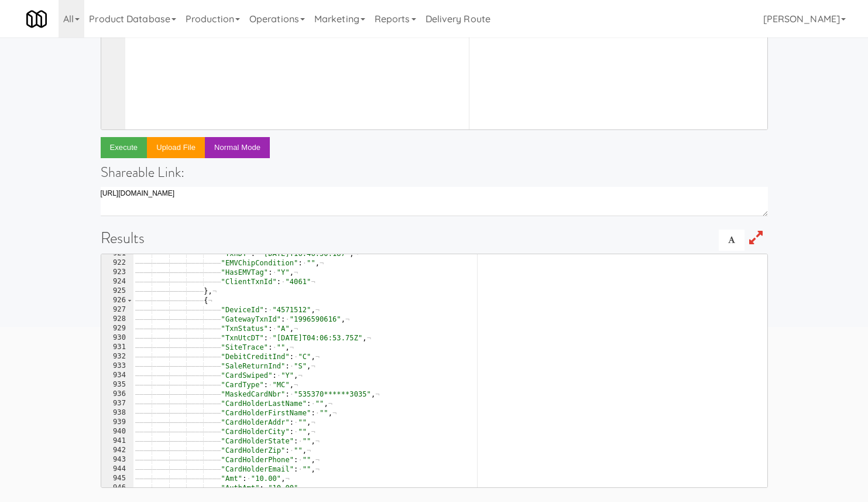
scroll to position [7788, 0]
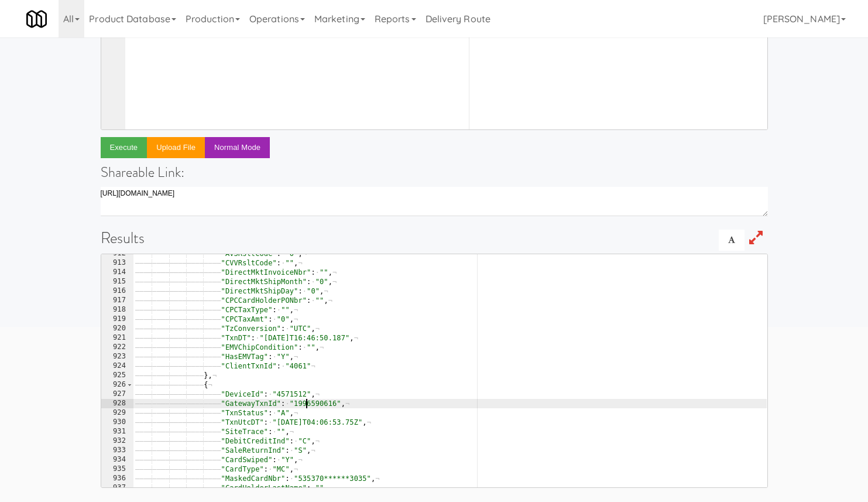
click at [307, 405] on div "———— ———— ———— ———— ———— "AVSRsltCode" : · "0" , ¬ ———— ———— ———— ———— ———— "CV…" at bounding box center [450, 375] width 634 height 252
type textarea ""GatewayTxnId": "1996590616","
click at [307, 405] on div "———— ———— ———— ———— ———— "AVSRsltCode" : · "0" , ¬ ———— ———— ———— ———— ———— "CV…" at bounding box center [450, 375] width 634 height 252
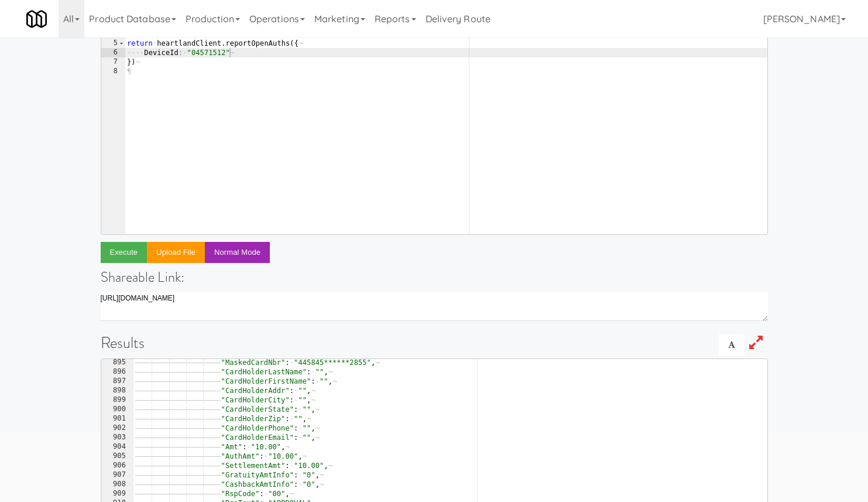
scroll to position [0, 0]
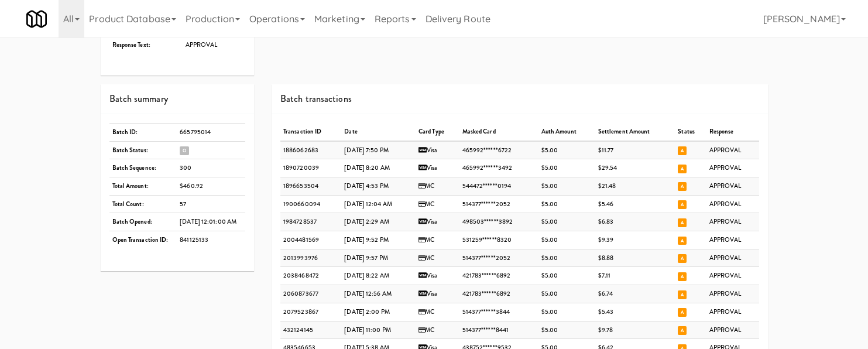
scroll to position [468, 0]
click at [186, 136] on td "665795014" at bounding box center [211, 133] width 68 height 18
copy td "665795014"
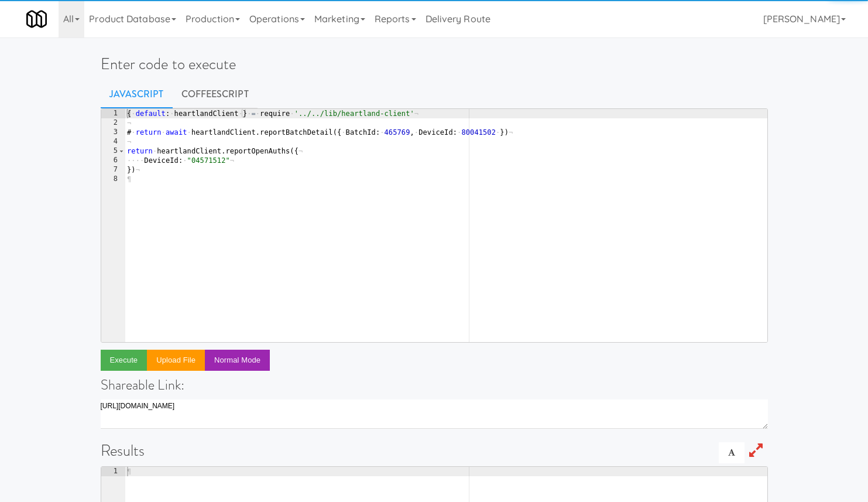
click at [209, 173] on div "{ · default : · heartlandClient · } · = · require · '../../lib/heartland-client…" at bounding box center [446, 235] width 643 height 252
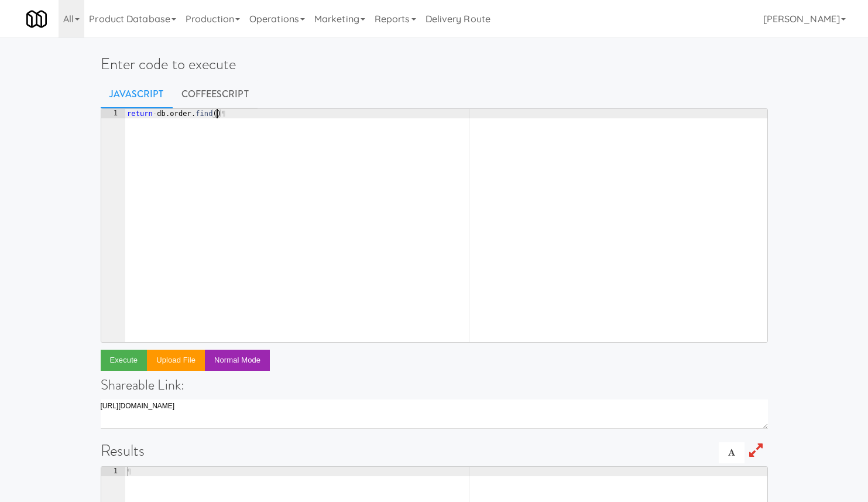
type textarea "return db.order.find({"
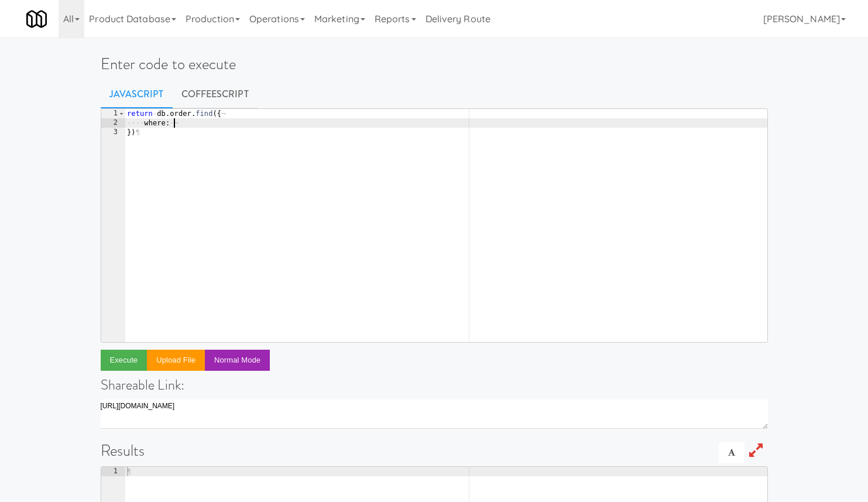
type textarea "where: {"
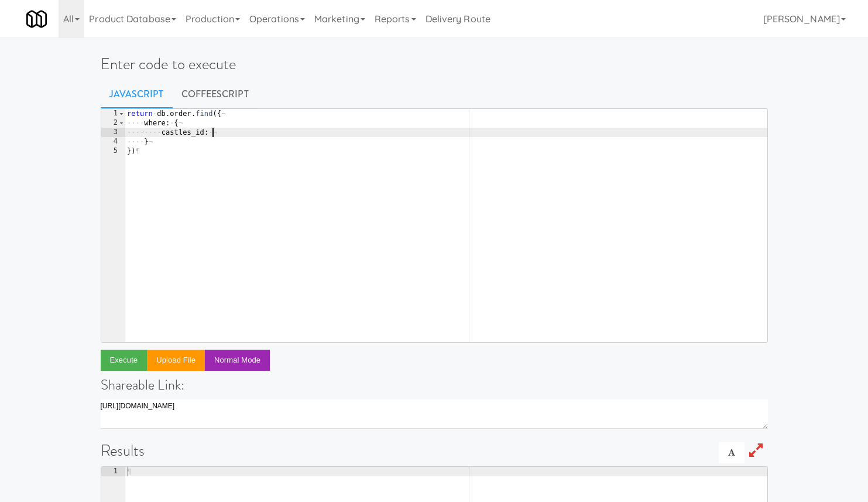
scroll to position [0, 6]
paste textarea "448143674'"
click at [117, 356] on button "Execute" at bounding box center [124, 359] width 47 height 21
click at [195, 133] on div "return · db . order . find ({ ¬ ···· where : · { ¬ ···· ···· castles_id : · '44…" at bounding box center [446, 235] width 643 height 252
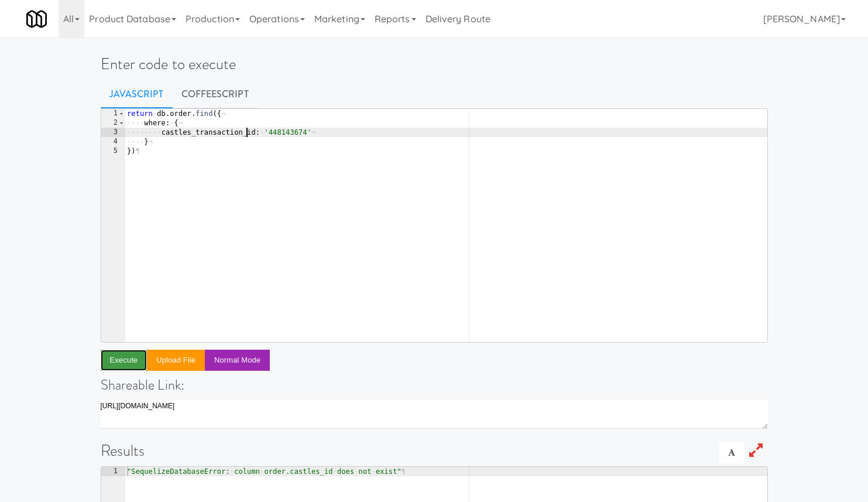
click at [125, 368] on button "Execute" at bounding box center [124, 359] width 47 height 21
click at [181, 112] on div "return · db . order . find ({ ¬ ···· where : · { ¬ ···· ···· castles_transactio…" at bounding box center [446, 235] width 643 height 252
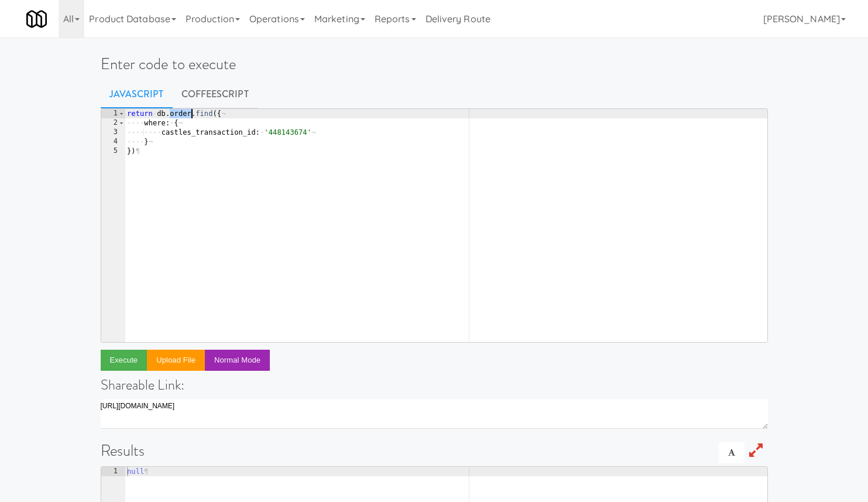
click at [181, 112] on div "return · db . order . find ({ ¬ ···· where : · { ¬ ···· ···· castles_transactio…" at bounding box center [446, 235] width 643 height 252
type textarea "return db.fridge_open.find({"
click at [130, 358] on button "Execute" at bounding box center [124, 359] width 47 height 21
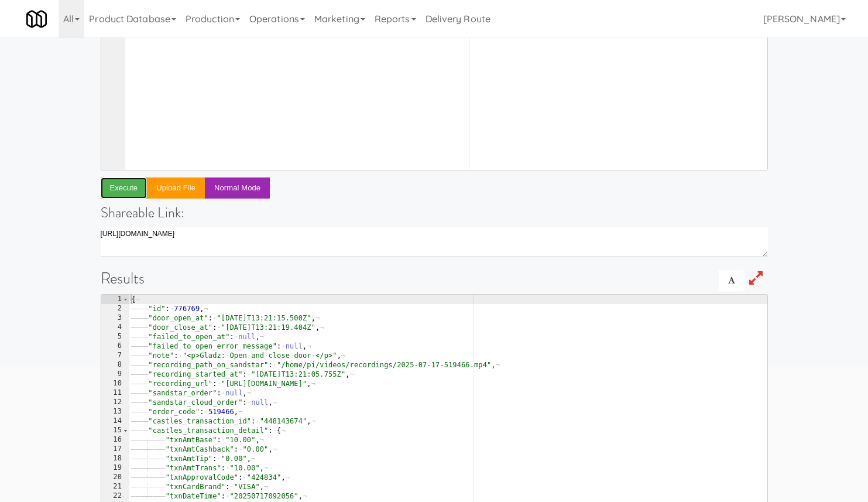
scroll to position [216, 0]
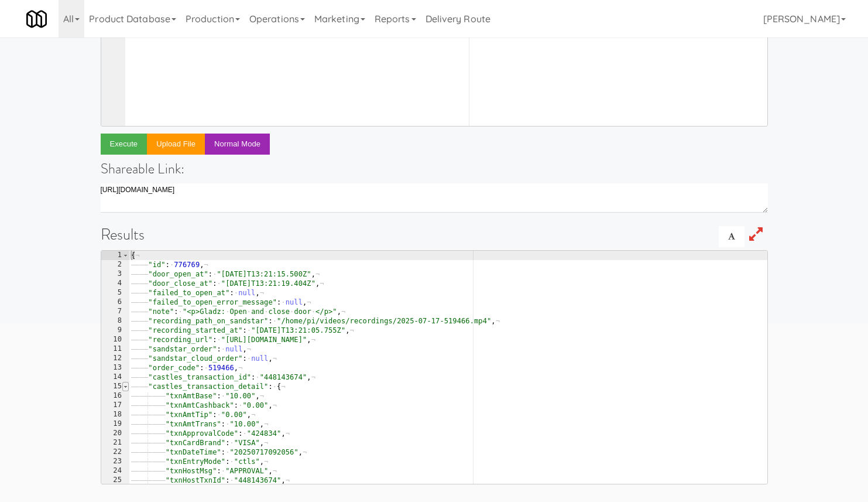
click at [125, 387] on span at bounding box center [125, 386] width 6 height 9
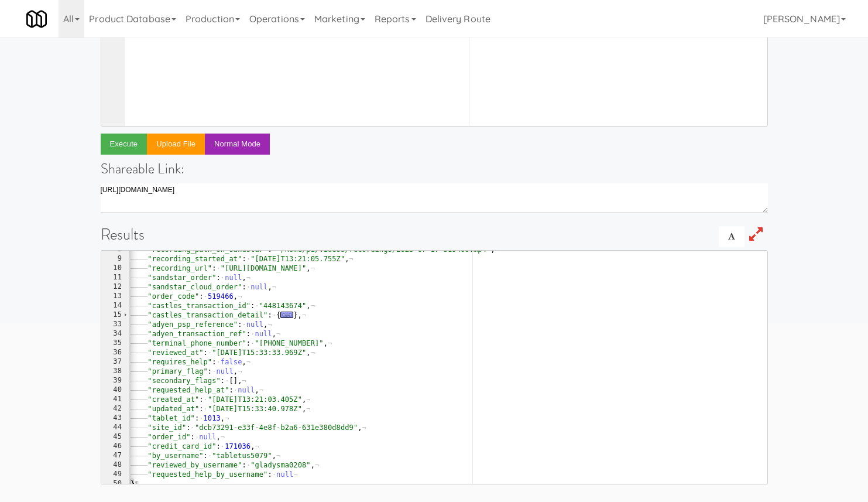
scroll to position [0, 0]
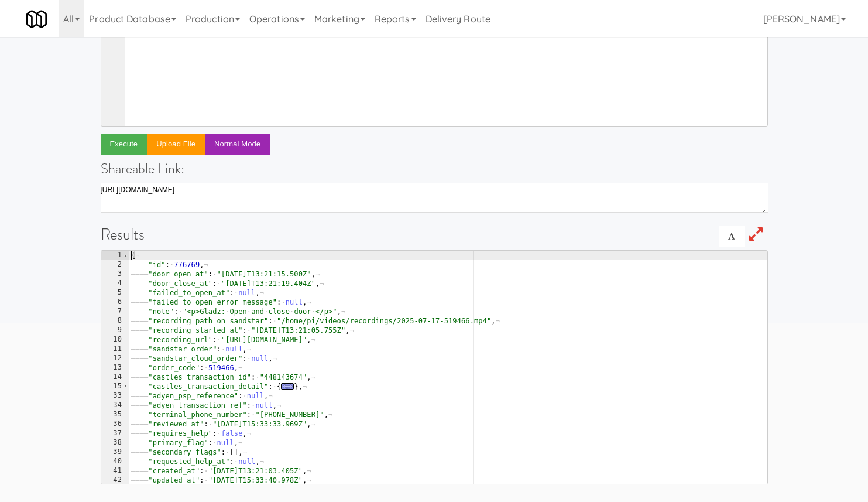
type textarea ""id": 776769,"
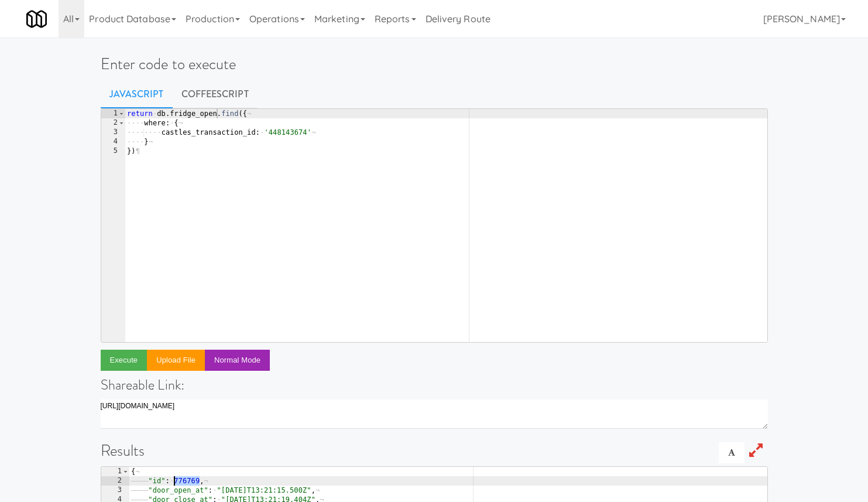
click at [284, 133] on div "return · db . fridge_open . find ({ ¬ ···· where : · { ¬ ···· ···· castles_tran…" at bounding box center [446, 235] width 643 height 252
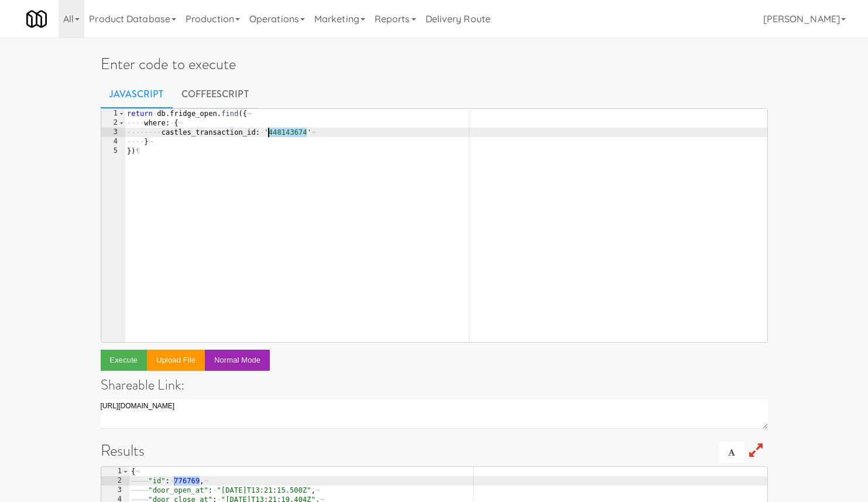
paste textarea "75036016"
type textarea "castles_transaction_id: '475036016'"
click at [133, 357] on button "Execute" at bounding box center [124, 359] width 47 height 21
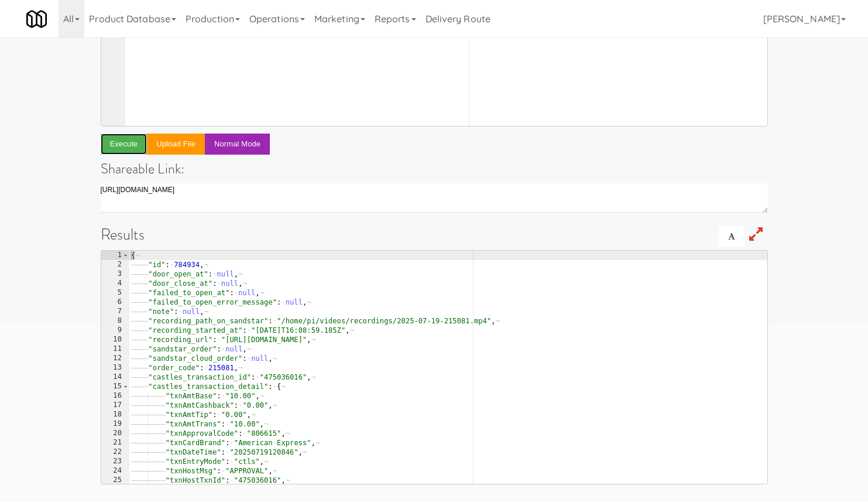
scroll to position [215, 0]
type textarea ""id": 784934,"
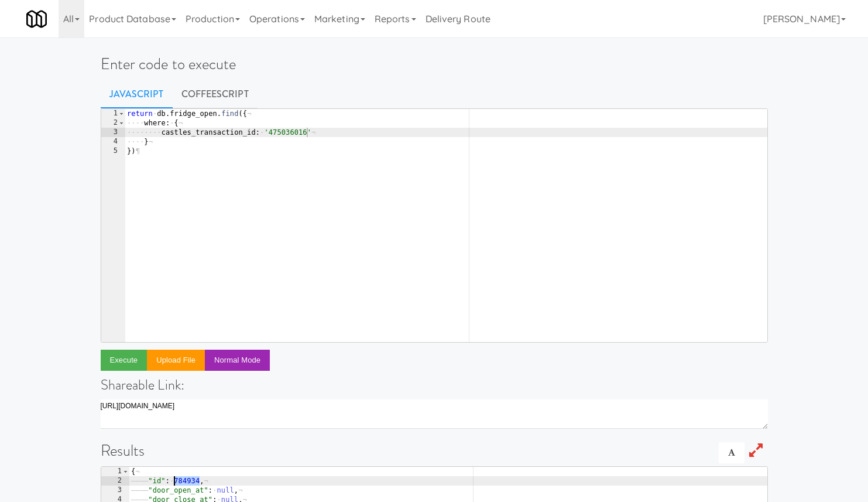
click at [276, 130] on div "return · db . fridge_open . find ({ ¬ ···· where : · { ¬ ···· ···· castles_tran…" at bounding box center [446, 235] width 643 height 252
paste textarea "724197984"
click at [123, 355] on button "Execute" at bounding box center [124, 359] width 47 height 21
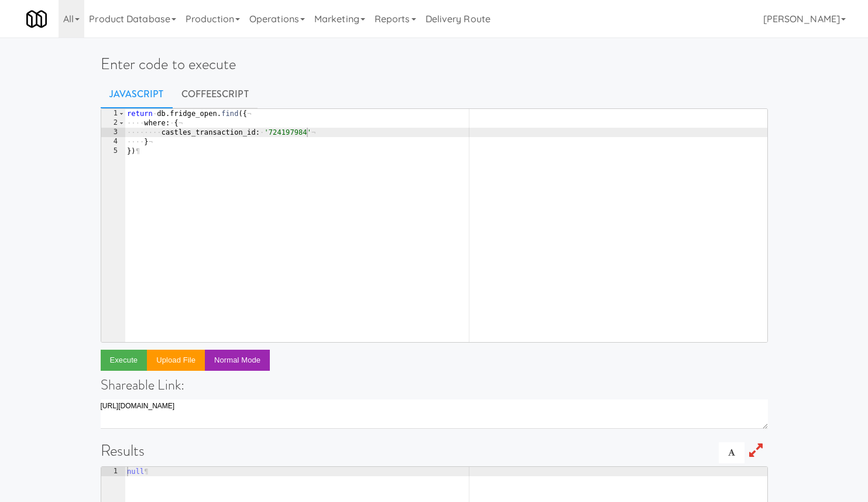
click at [292, 136] on div "return · db . fridge_open . find ({ ¬ ···· where : · { ¬ ···· ···· castles_tran…" at bounding box center [446, 235] width 643 height 252
paste textarea "8529551"
type textarea "castles_transaction_id: '852955184'"
click at [132, 359] on button "Execute" at bounding box center [124, 359] width 47 height 21
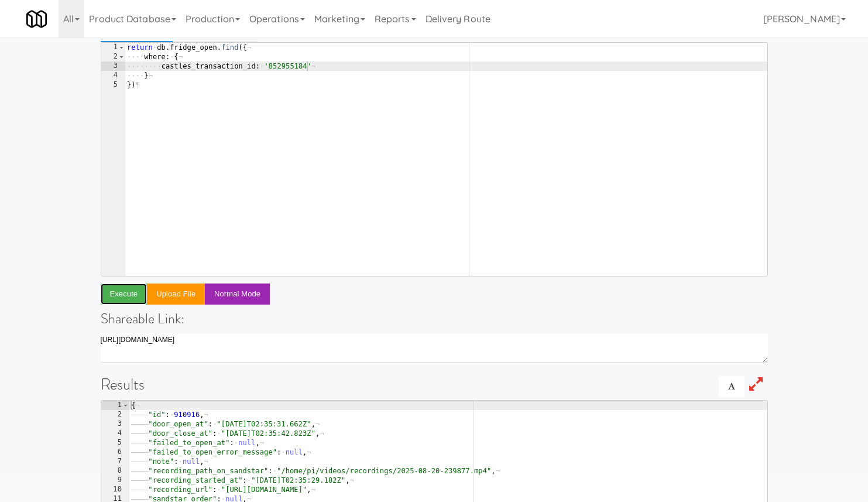
scroll to position [67, 0]
type textarea ""id": 910916,"
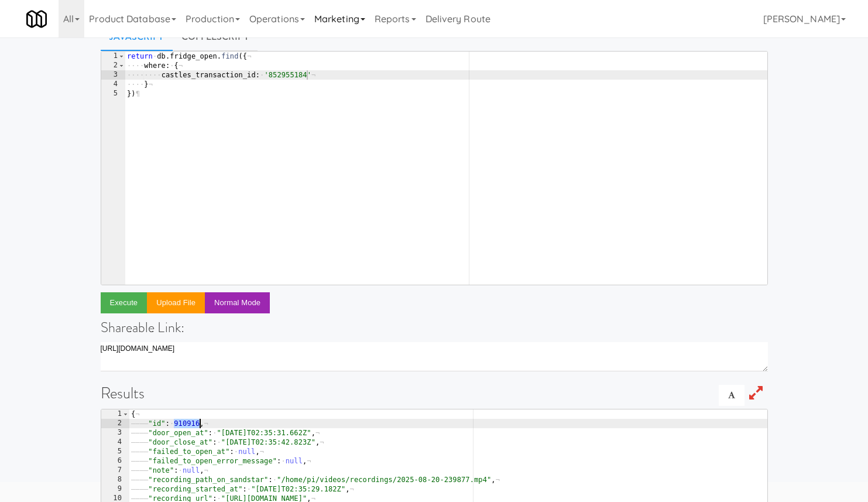
scroll to position [50, 0]
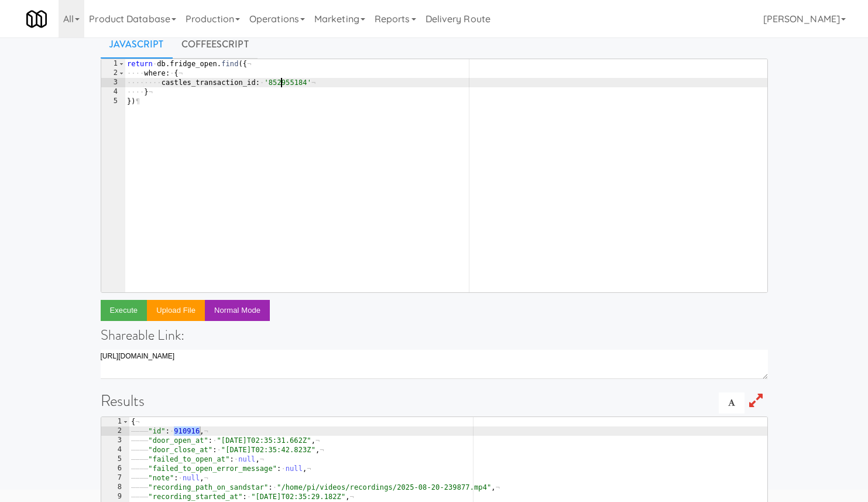
click at [282, 81] on div "return · db . fridge_open . find ({ ¬ ···· where : · { ¬ ···· ···· castles_tran…" at bounding box center [446, 185] width 643 height 252
paste textarea "1738600"
type textarea "castles_transaction_id: '851738600'"
click at [124, 311] on button "Execute" at bounding box center [124, 310] width 47 height 21
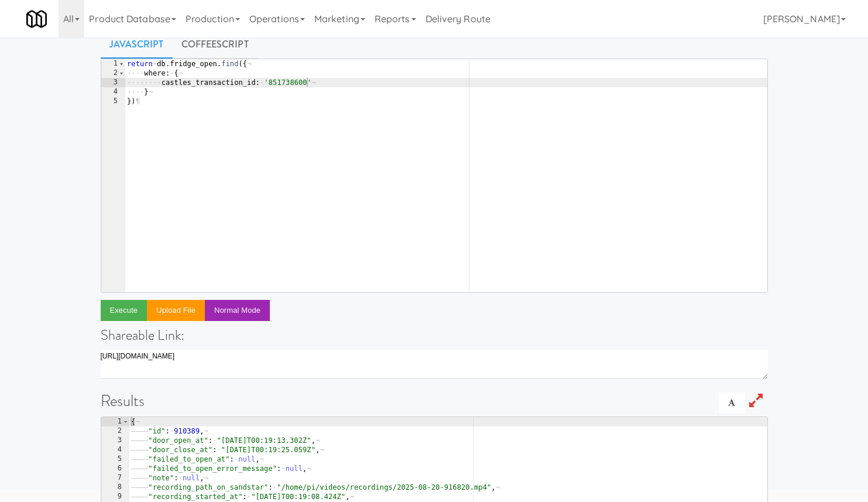
type textarea ""id": 910389,"
click at [290, 84] on div "return · db . fridge_open . find ({ ¬ ···· where : · { ¬ ···· ···· castles_tran…" at bounding box center [446, 185] width 643 height 252
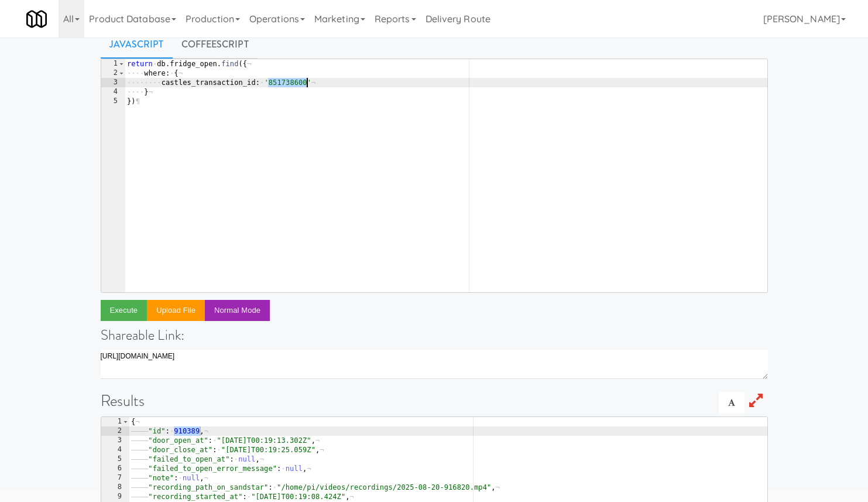
paste textarea "4571512"
click at [282, 85] on div "return · db . fridge_open . find ({ ¬ ···· where : · { ¬ ···· ···· castles_tran…" at bounding box center [446, 185] width 643 height 252
paste textarea "2955184"
type textarea "castles_transaction_id: '852955184'"
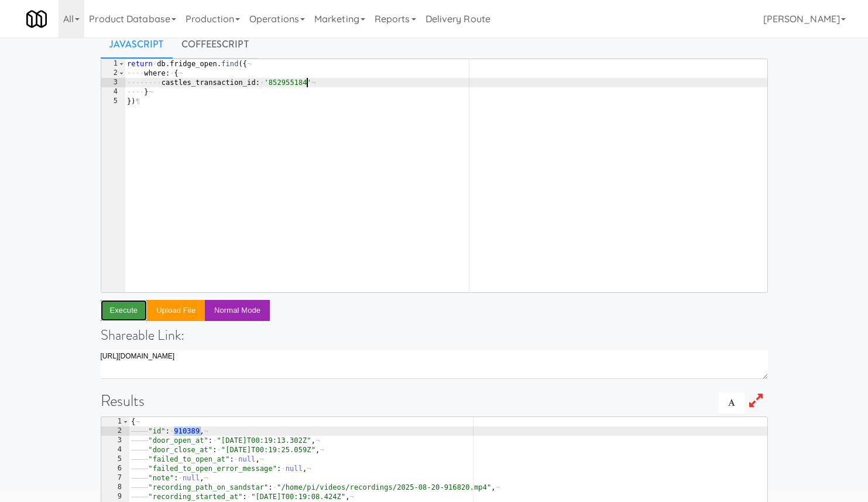
click at [132, 305] on button "Execute" at bounding box center [124, 310] width 47 height 21
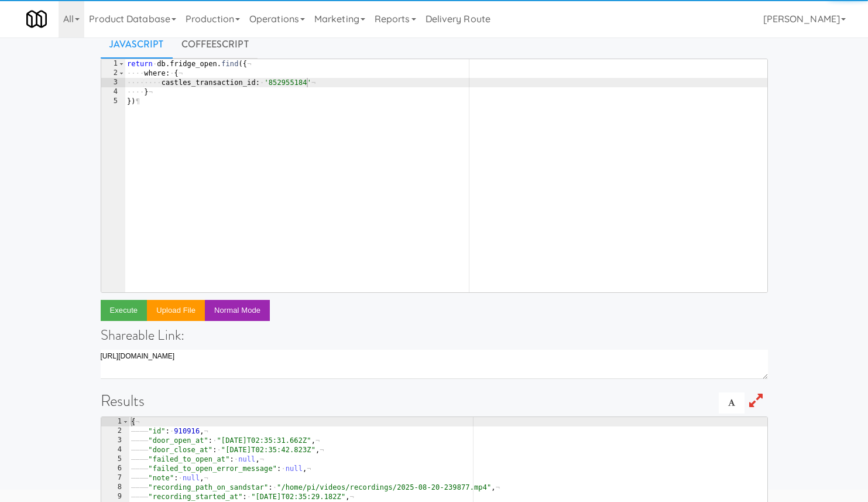
type textarea ""id": 910916,"
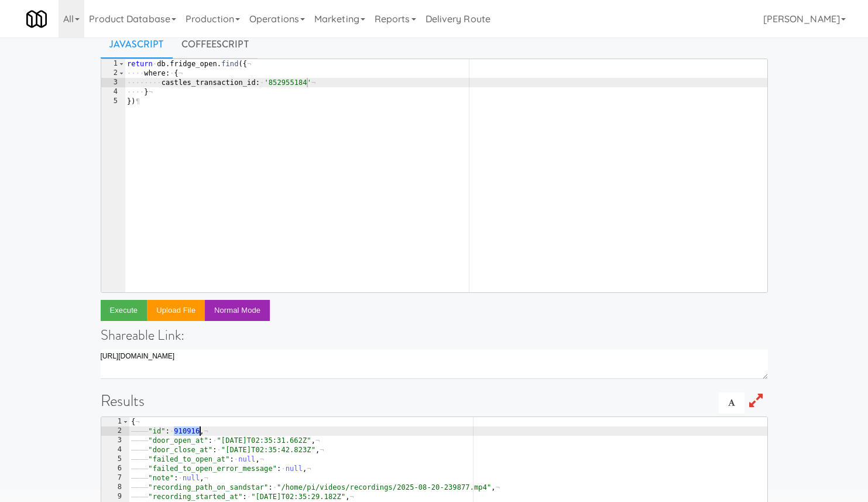
click at [284, 85] on div "return · db . fridge_open . find ({ ¬ ···· where : · { ¬ ···· ···· castles_tran…" at bounding box center [446, 185] width 643 height 252
paste textarea "697017716"
click at [140, 308] on button "Execute" at bounding box center [124, 310] width 47 height 21
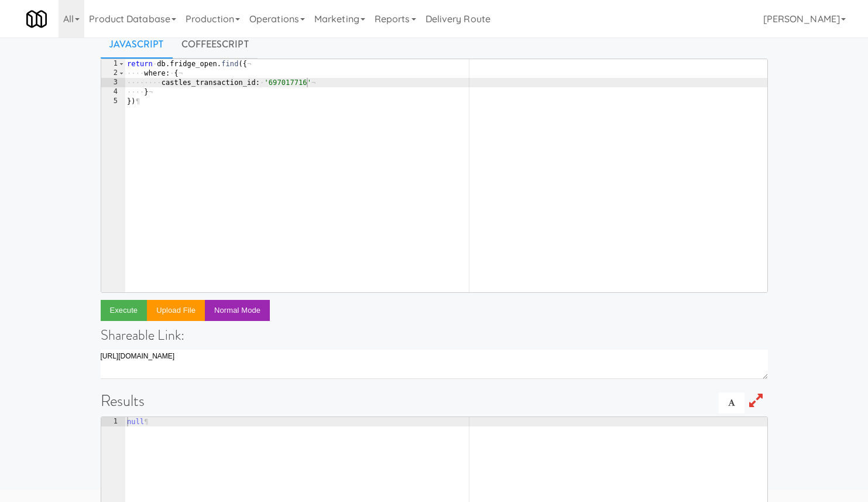
click at [282, 81] on div "return · db . fridge_open . find ({ ¬ ···· where : · { ¬ ···· ···· castles_tran…" at bounding box center [446, 185] width 643 height 252
paste textarea "6999007"
type textarea "castles_transaction_id: '696999007'"
click at [122, 308] on button "Execute" at bounding box center [124, 310] width 47 height 21
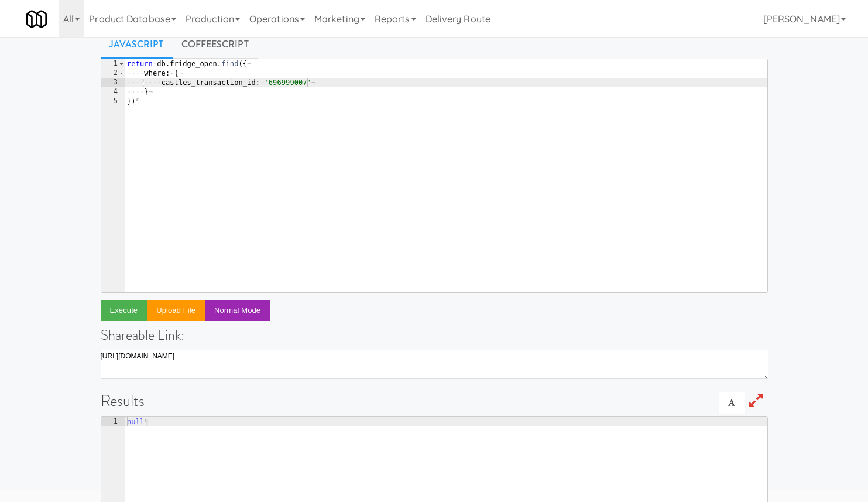
click at [283, 80] on div "return · db . fridge_open . find ({ ¬ ···· where : · { ¬ ···· ···· castles_tran…" at bounding box center [446, 185] width 643 height 252
paste textarea "15251350"
type textarea "castles_transaction_id: '615251350'"
click at [125, 309] on button "Execute" at bounding box center [124, 310] width 47 height 21
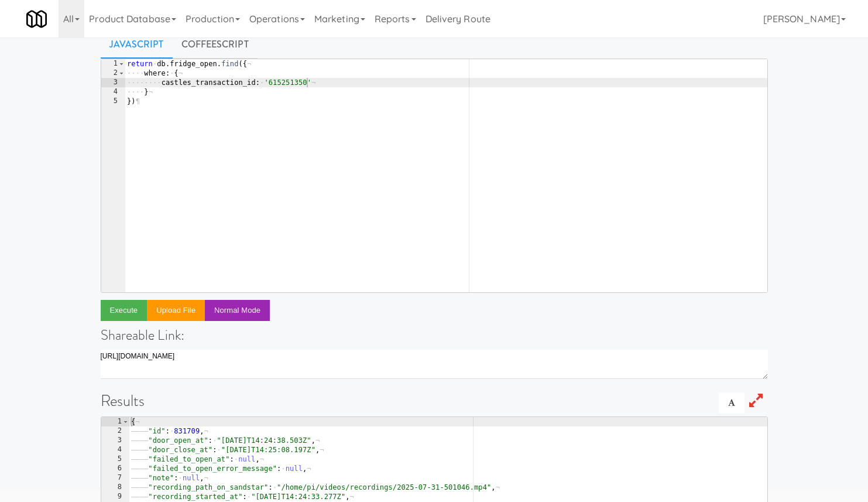
type textarea ""id": 831709,"
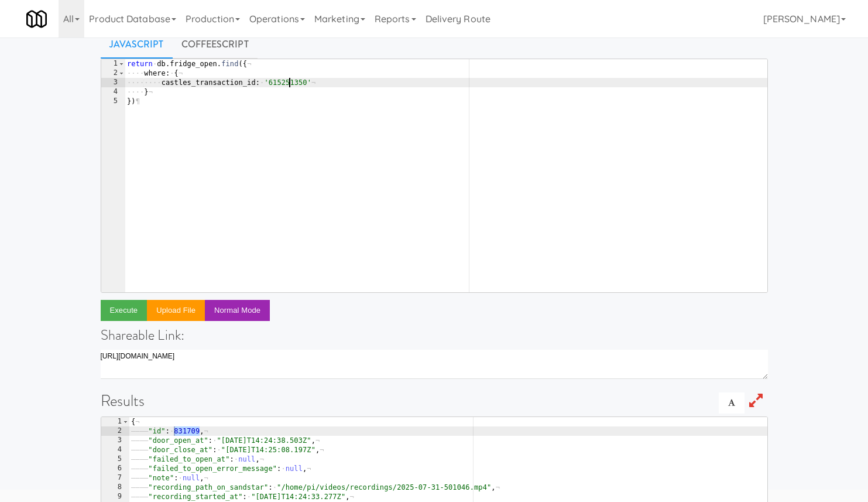
click at [287, 86] on div "return · db . fridge_open . find ({ ¬ ···· where : · { ¬ ···· ···· castles_tran…" at bounding box center [446, 185] width 643 height 252
paste textarea "595019287"
click at [118, 307] on button "Execute" at bounding box center [124, 310] width 47 height 21
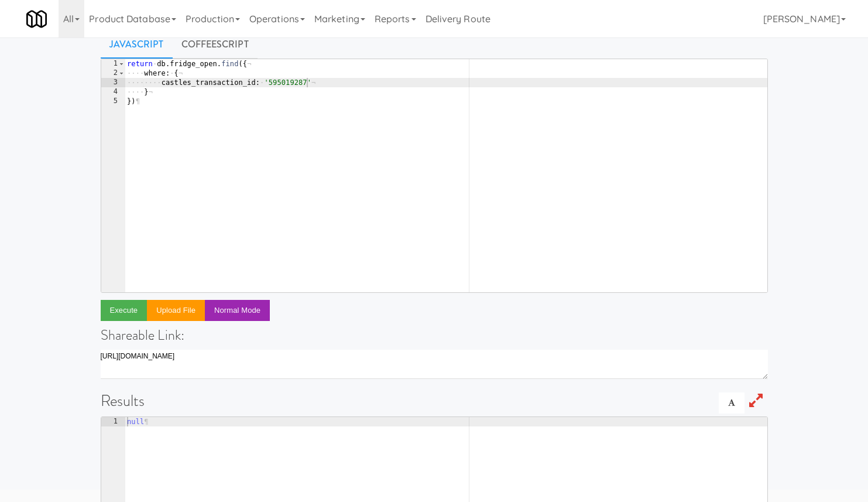
click at [279, 85] on div "return · db . fridge_open . find ({ ¬ ···· where : · { ¬ ···· ···· castles_tran…" at bounding box center [446, 185] width 643 height 252
paste textarea "496347300"
type textarea "castles_transaction_id: '496347300'"
click at [133, 303] on button "Execute" at bounding box center [124, 310] width 47 height 21
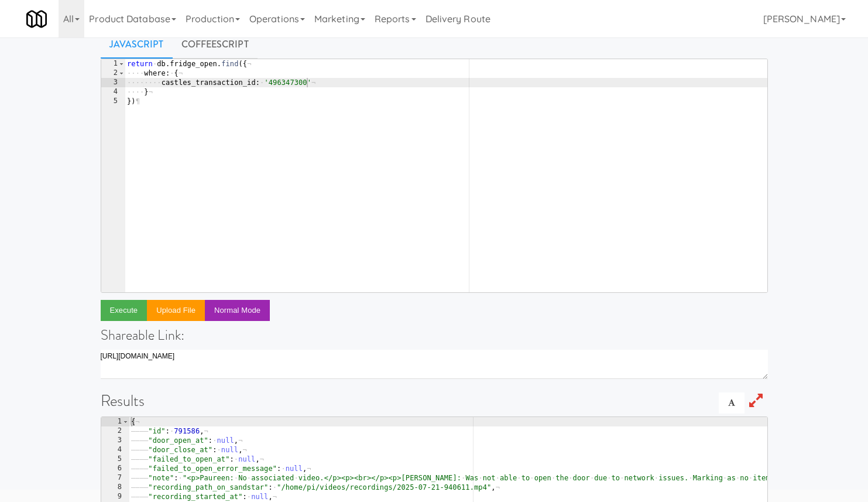
type textarea ""id": 791586,"
click at [284, 82] on div "return · db . fridge_open . find ({ ¬ ···· where : · { ¬ ···· ···· castles_tran…" at bounding box center [446, 185] width 643 height 252
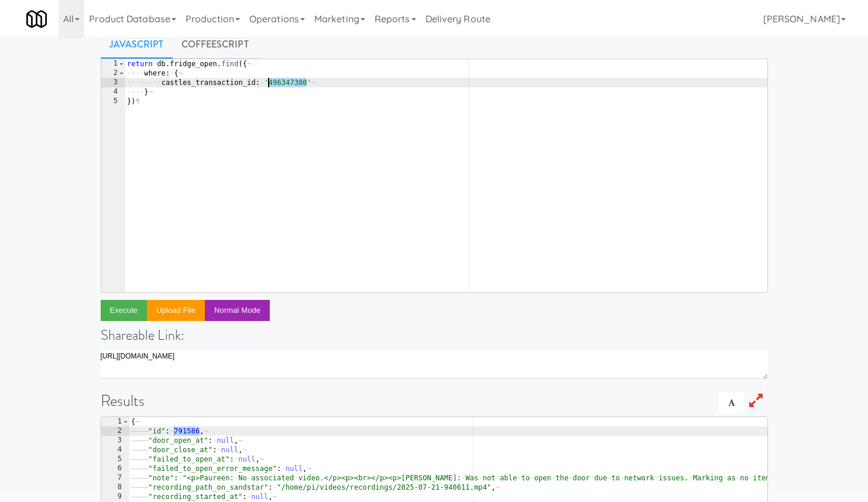
click at [284, 82] on div "return · db . fridge_open . find ({ ¬ ···· where : · { ¬ ···· ···· castles_tran…" at bounding box center [446, 185] width 643 height 252
paste textarea "1911281"
click at [131, 313] on button "Execute" at bounding box center [124, 310] width 47 height 21
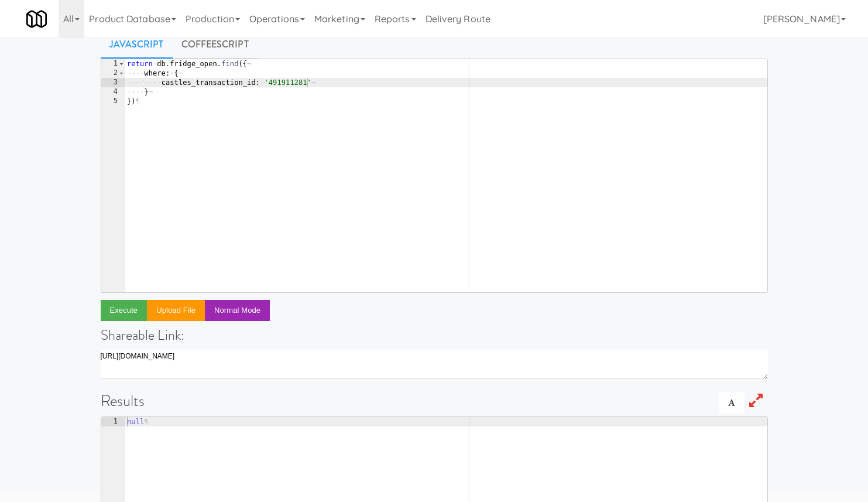
click at [296, 83] on div "return · db . fridge_open . find ({ ¬ ···· where : · { ¬ ···· ···· castles_tran…" at bounding box center [446, 185] width 643 height 252
paste textarea "07599138"
click at [118, 314] on button "Execute" at bounding box center [124, 310] width 47 height 21
click at [285, 84] on div "return · db . fridge_open . find ({ ¬ ···· where : · { ¬ ···· ···· castles_tran…" at bounding box center [446, 185] width 643 height 252
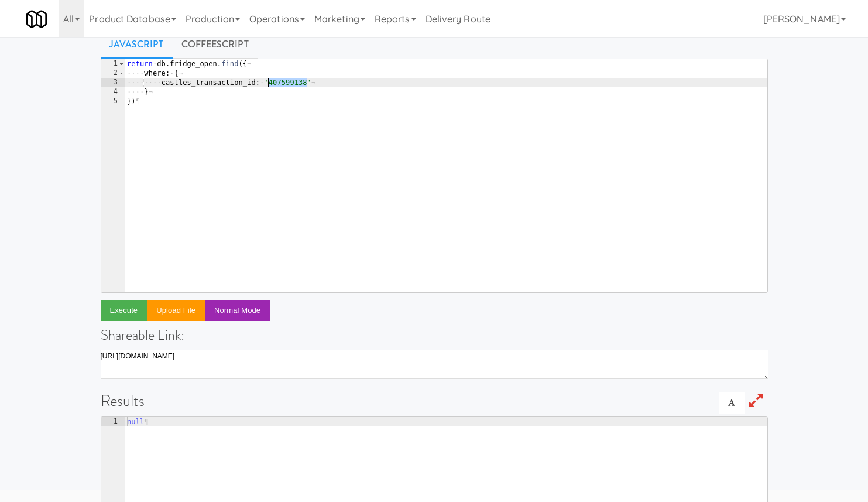
click at [285, 84] on div "return · db . fridge_open . find ({ ¬ ···· where : · { ¬ ···· ···· castles_tran…" at bounding box center [446, 185] width 643 height 252
paste textarea "2056247494"
type textarea "castles_transaction_id: '2056247494'"
click at [128, 310] on button "Execute" at bounding box center [124, 310] width 47 height 21
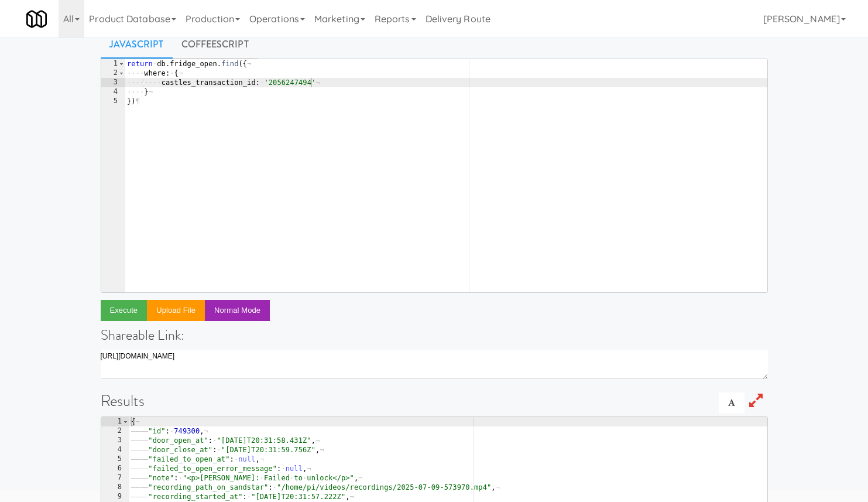
type textarea ""id": 749300,"
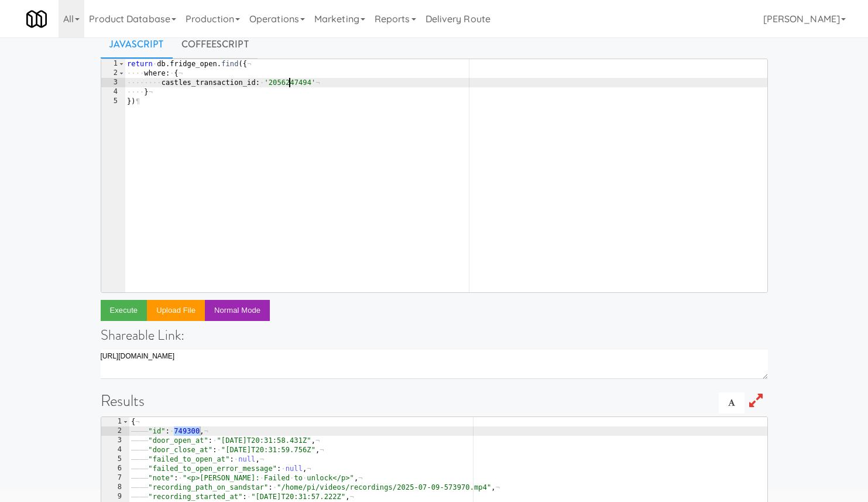
click at [290, 85] on div "return · db . fridge_open . find ({ ¬ ···· where : · { ¬ ···· ···· castles_tran…" at bounding box center [446, 185] width 643 height 252
paste textarea "1996590616"
type textarea "castles_transaction_id: '1996590616'"
click at [132, 308] on button "Execute" at bounding box center [124, 310] width 47 height 21
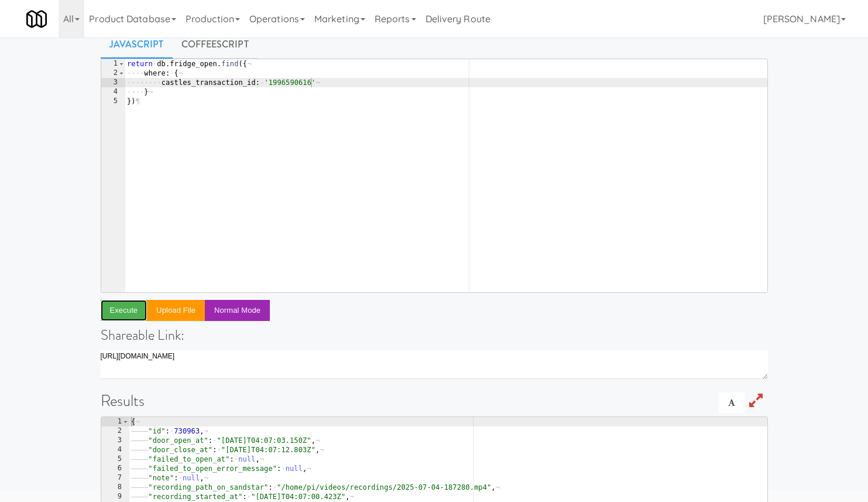
scroll to position [216, 0]
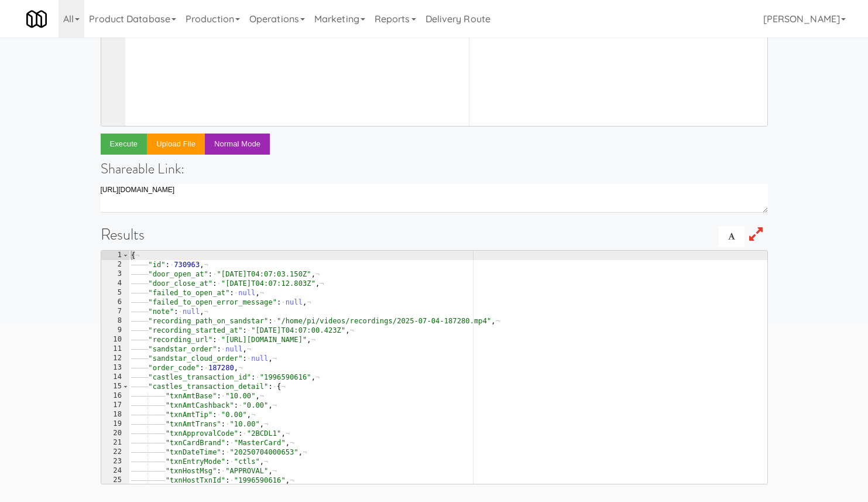
type textarea ""id": 730963,"
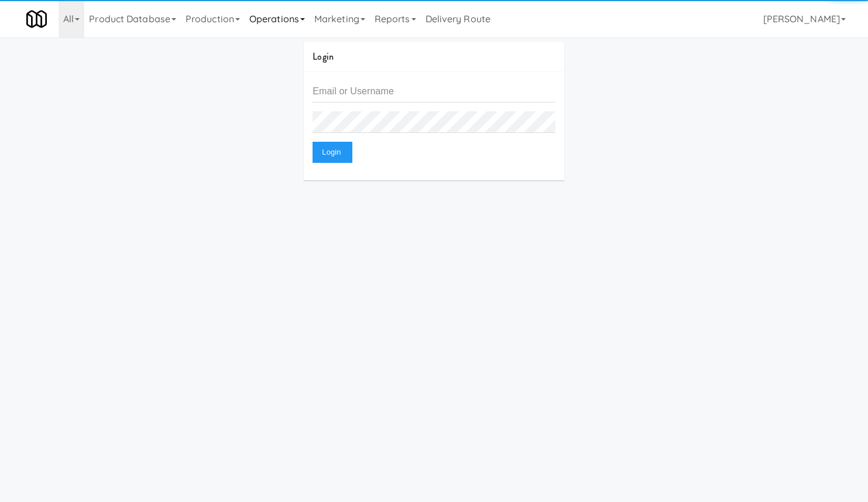
click at [278, 23] on link "Operations" at bounding box center [277, 18] width 65 height 37
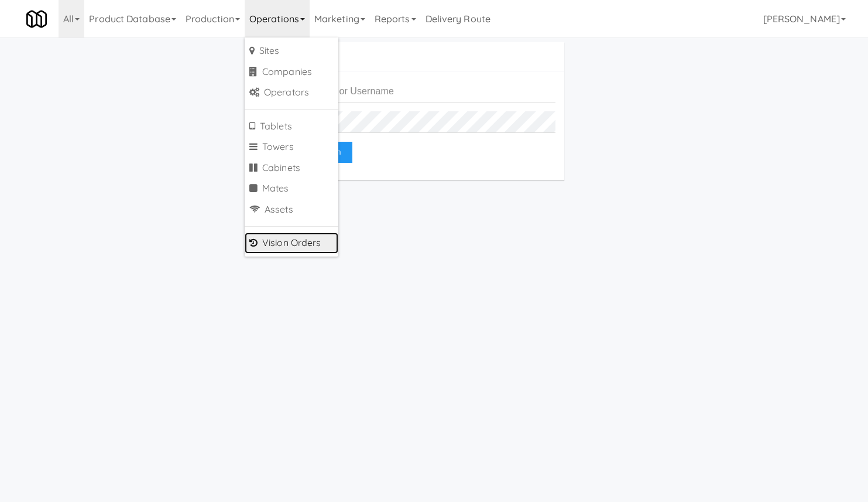
click at [295, 248] on link "Vision Orders" at bounding box center [292, 242] width 94 height 21
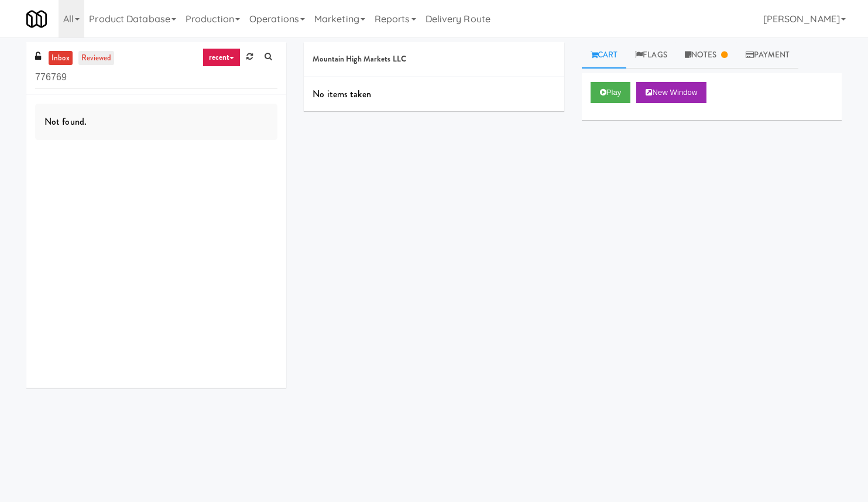
click at [92, 59] on link "reviewed" at bounding box center [96, 58] width 36 height 15
click at [627, 89] on button "Play" at bounding box center [611, 92] width 40 height 21
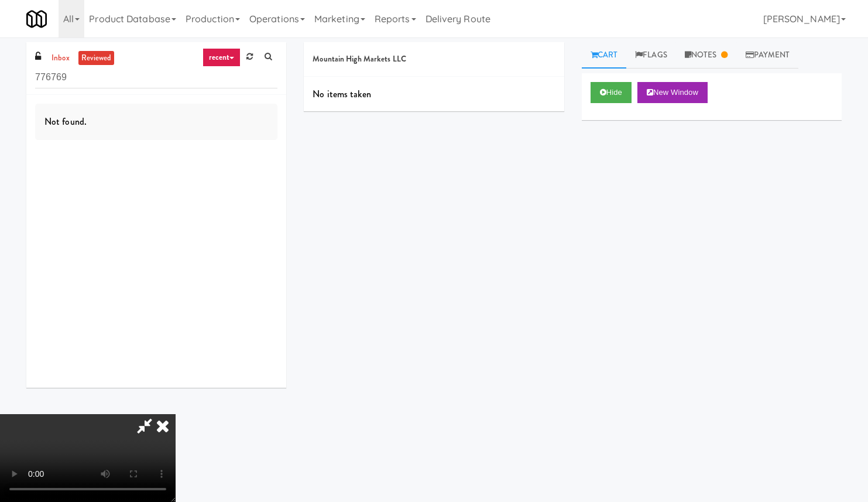
click at [176, 414] on icon at bounding box center [163, 425] width 26 height 23
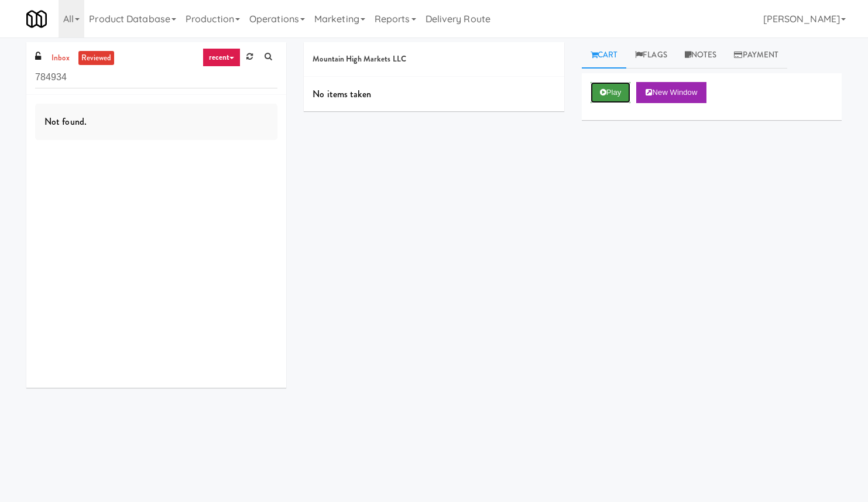
click at [606, 92] on button "Play" at bounding box center [611, 92] width 40 height 21
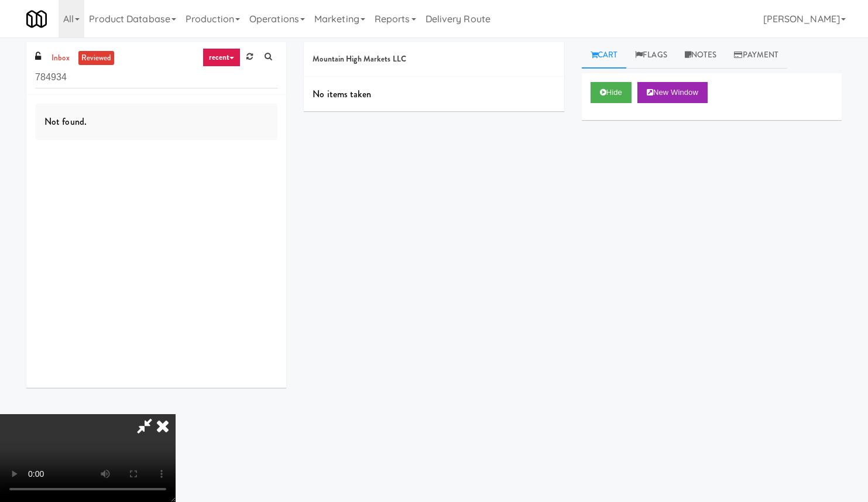
click at [176, 414] on icon at bounding box center [163, 425] width 26 height 23
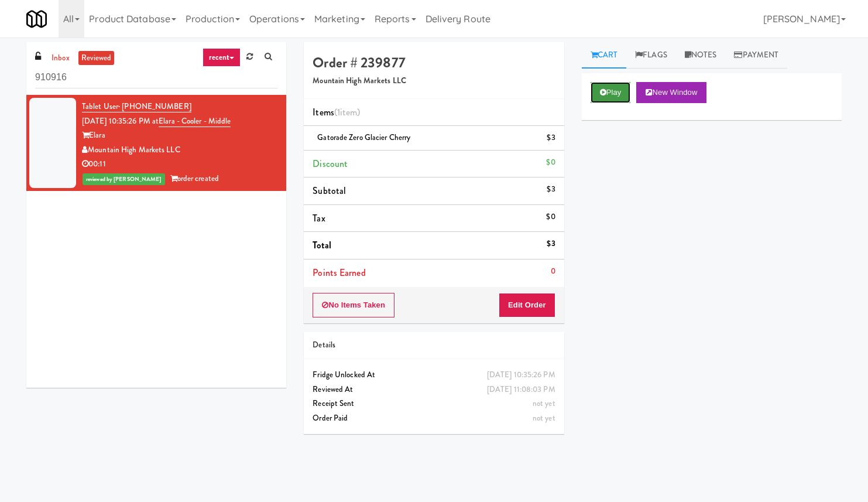
click at [616, 87] on button "Play" at bounding box center [611, 92] width 40 height 21
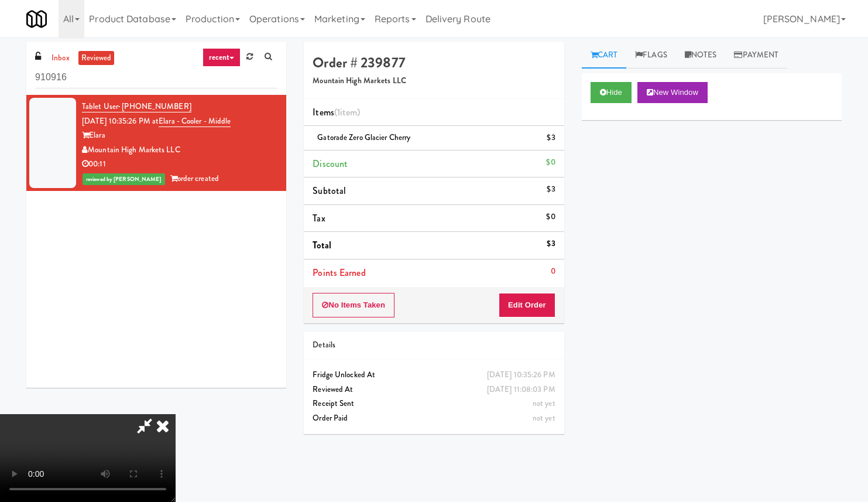
click at [176, 414] on icon at bounding box center [163, 425] width 26 height 23
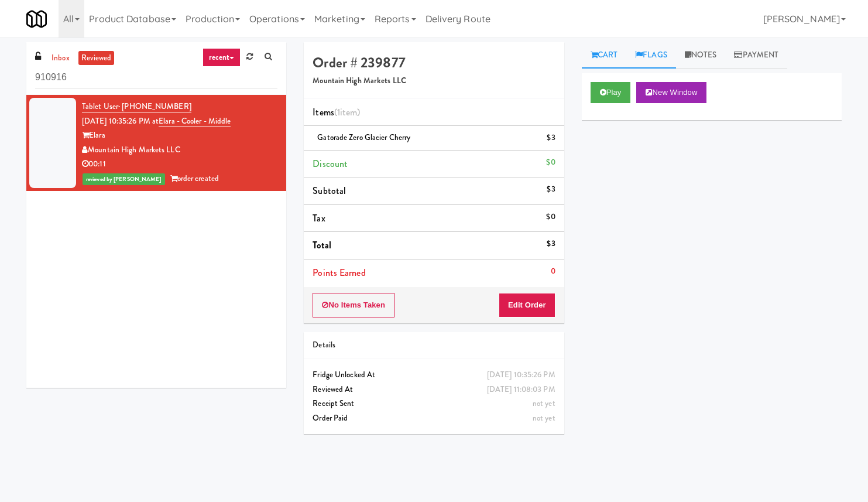
click at [647, 61] on link "Flags" at bounding box center [651, 55] width 50 height 26
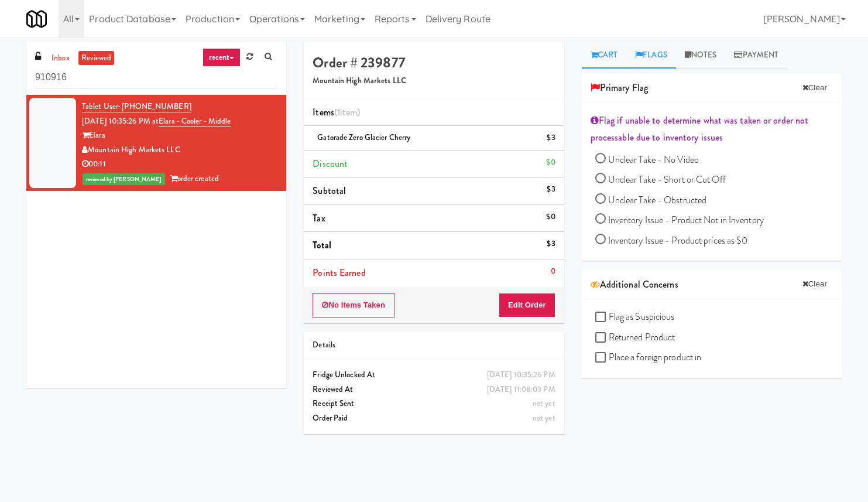
click at [605, 61] on link "Cart" at bounding box center [604, 55] width 45 height 26
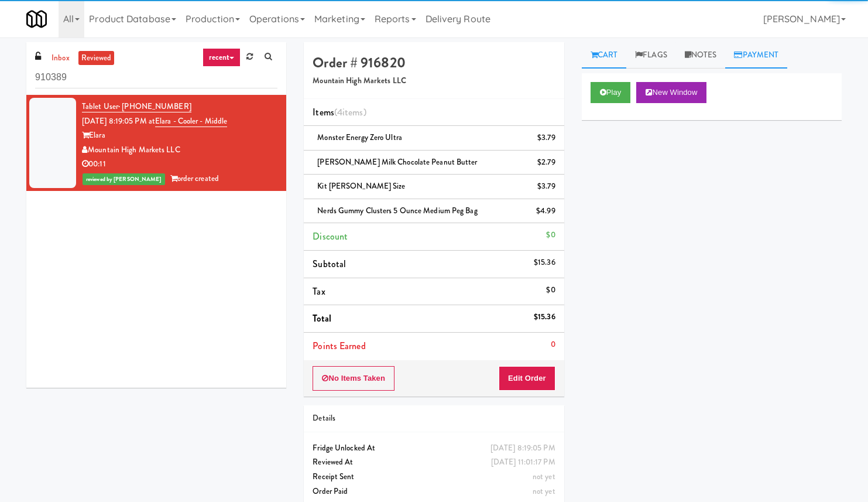
click at [763, 56] on link "Payment" at bounding box center [756, 55] width 62 height 26
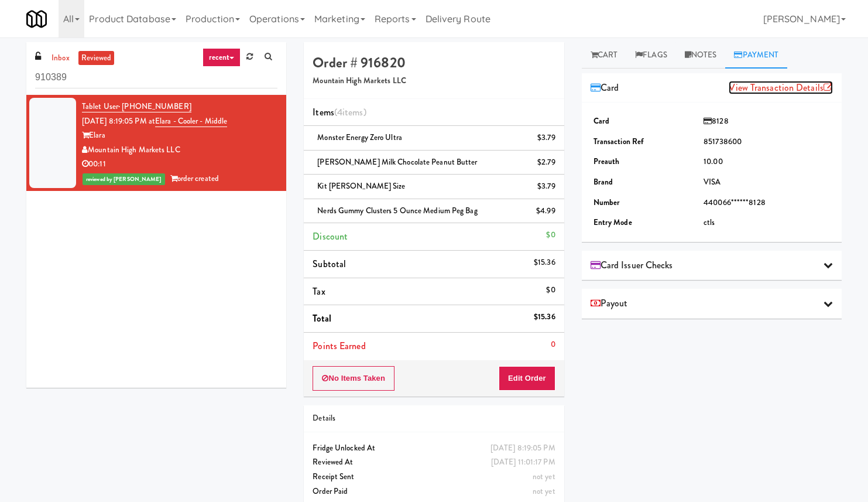
click at [777, 92] on link "View Transaction Details" at bounding box center [781, 87] width 104 height 13
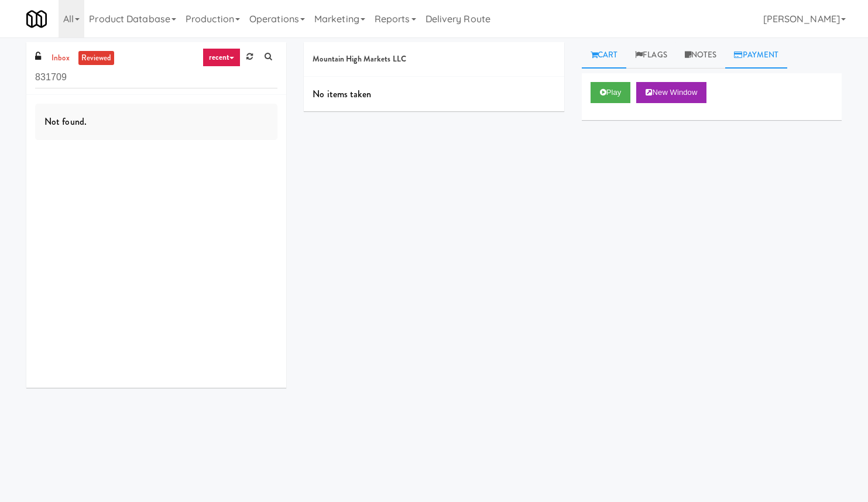
click at [771, 54] on link "Payment" at bounding box center [756, 55] width 62 height 26
click at [771, 43] on link "Payment" at bounding box center [768, 55] width 62 height 26
click at [783, 53] on link "Payment" at bounding box center [768, 55] width 62 height 26
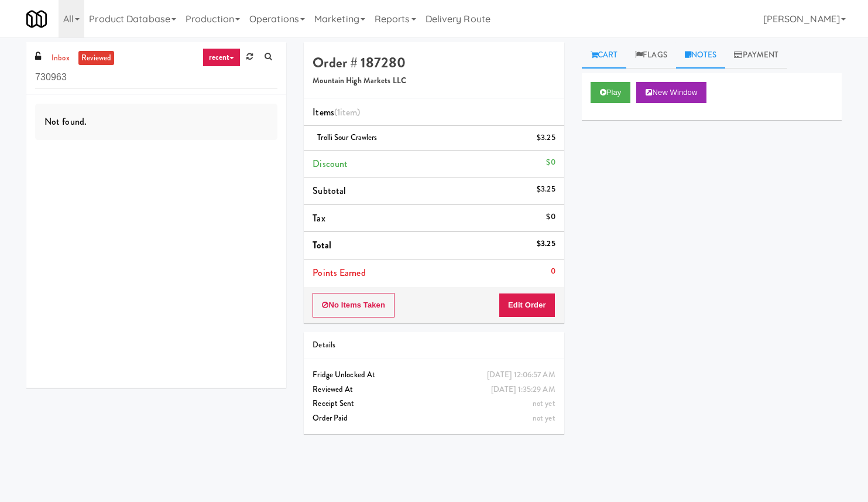
click at [704, 49] on link "Notes" at bounding box center [701, 55] width 50 height 26
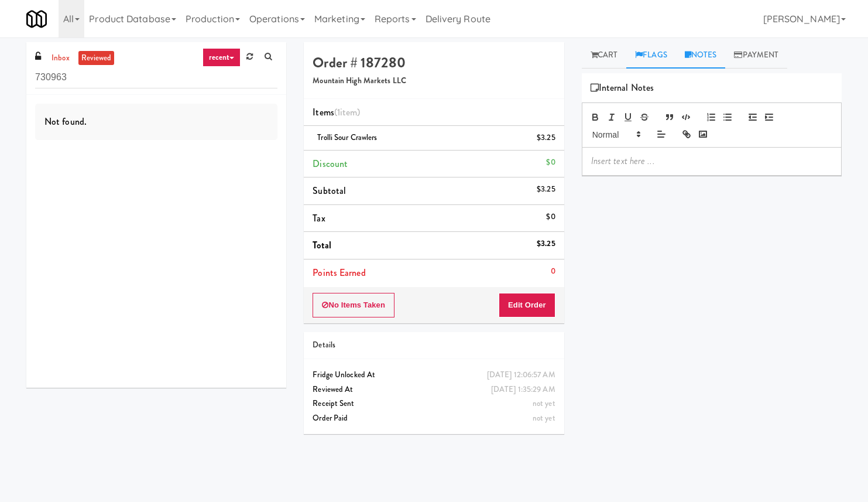
click at [665, 50] on link "Flags" at bounding box center [651, 55] width 50 height 26
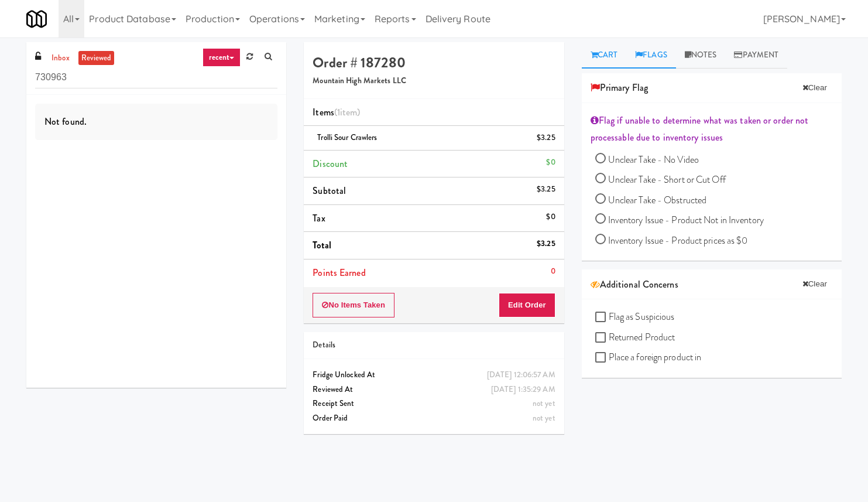
click at [622, 56] on link "Cart" at bounding box center [604, 55] width 45 height 26
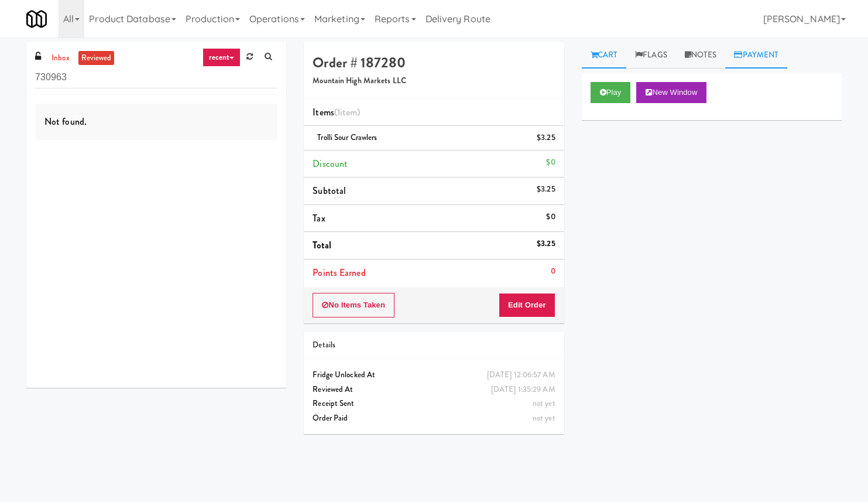
click at [767, 59] on link "Payment" at bounding box center [756, 55] width 62 height 26
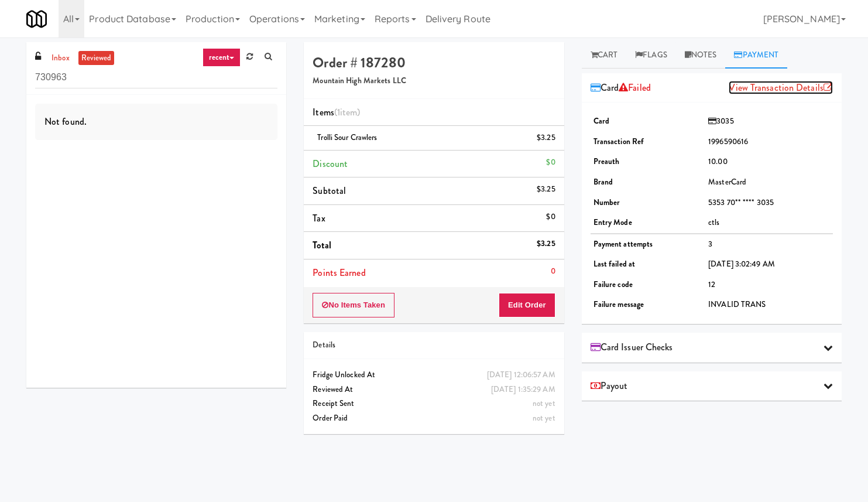
click at [790, 84] on link "View Transaction Details" at bounding box center [781, 87] width 104 height 13
click at [749, 344] on div "Card Issuer Checks" at bounding box center [712, 347] width 242 height 18
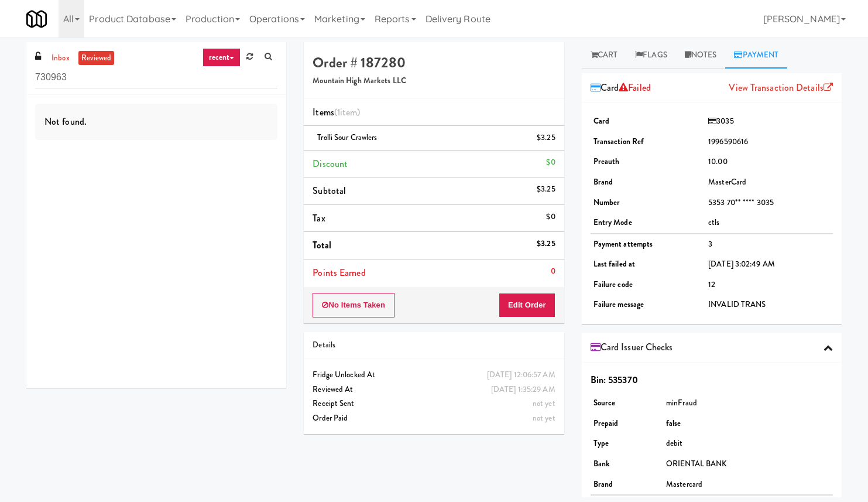
click at [749, 344] on div "Card Issuer Checks" at bounding box center [712, 347] width 242 height 18
click at [388, 62] on h4 "Order # 187280" at bounding box center [434, 62] width 242 height 15
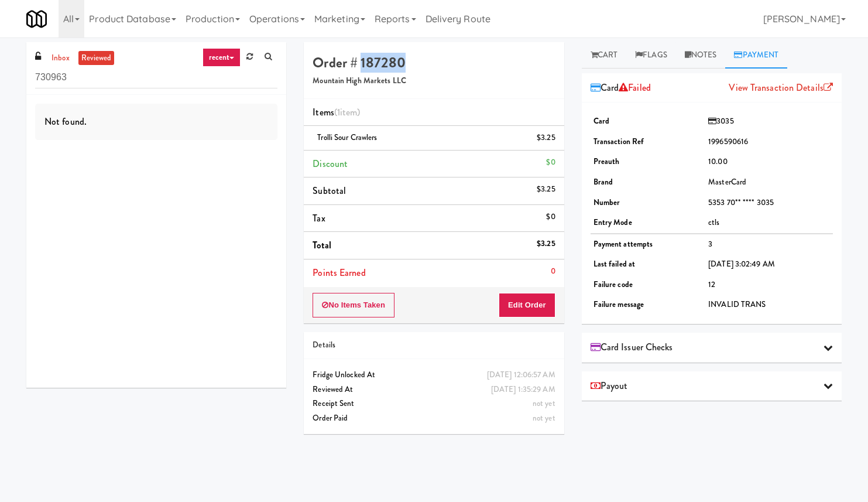
click at [388, 62] on h4 "Order # 187280" at bounding box center [434, 62] width 242 height 15
copy h4 "187280"
click at [560, 57] on div "Order # 187280 Mountain High Markets LLC" at bounding box center [434, 70] width 260 height 57
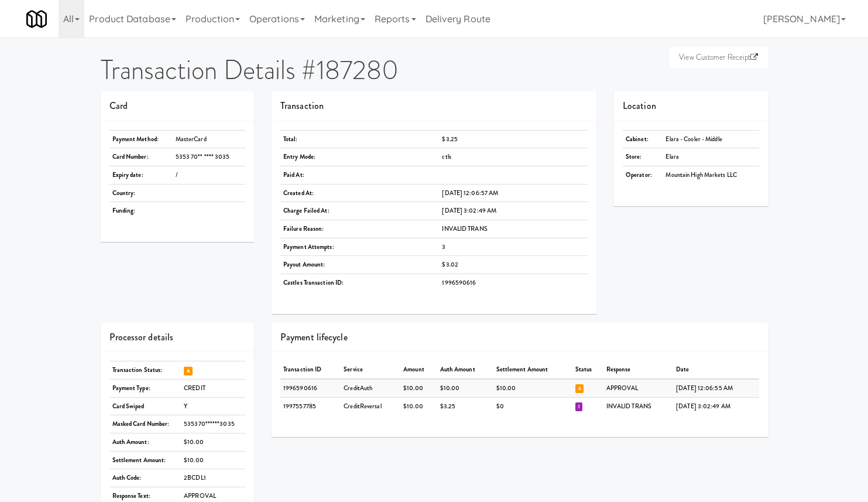
scroll to position [37, 0]
